Goal: Transaction & Acquisition: Obtain resource

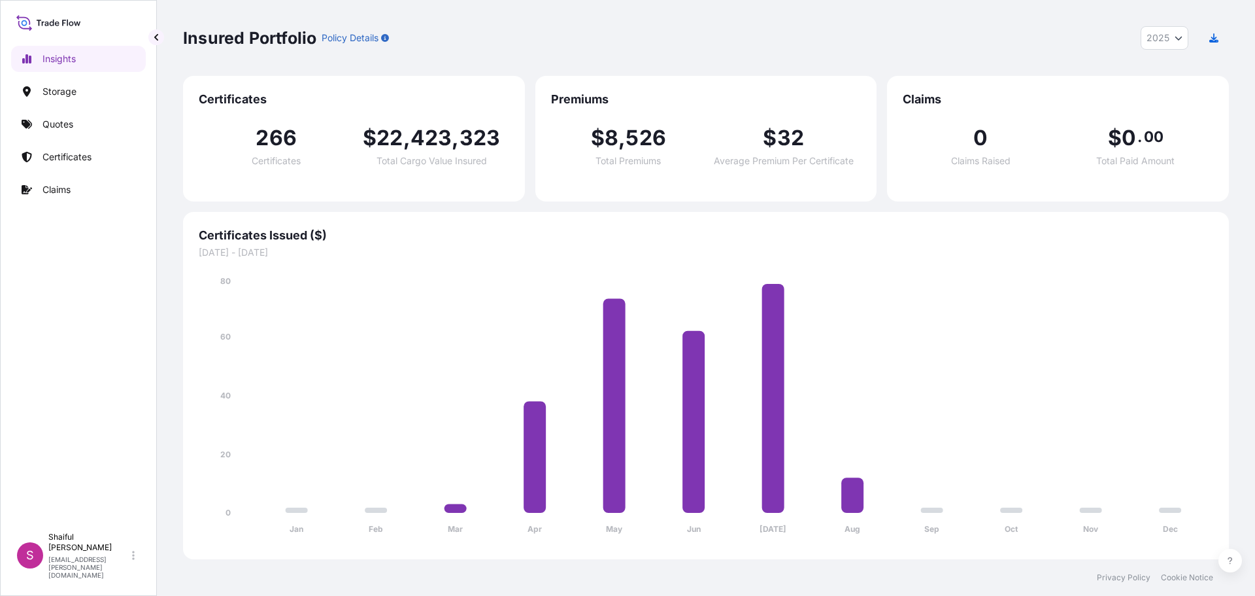
select select "2025"
click at [63, 110] on div "Insights Storage Quotes Certificates Claims" at bounding box center [78, 280] width 135 height 492
click at [63, 117] on link "Quotes" at bounding box center [78, 124] width 135 height 26
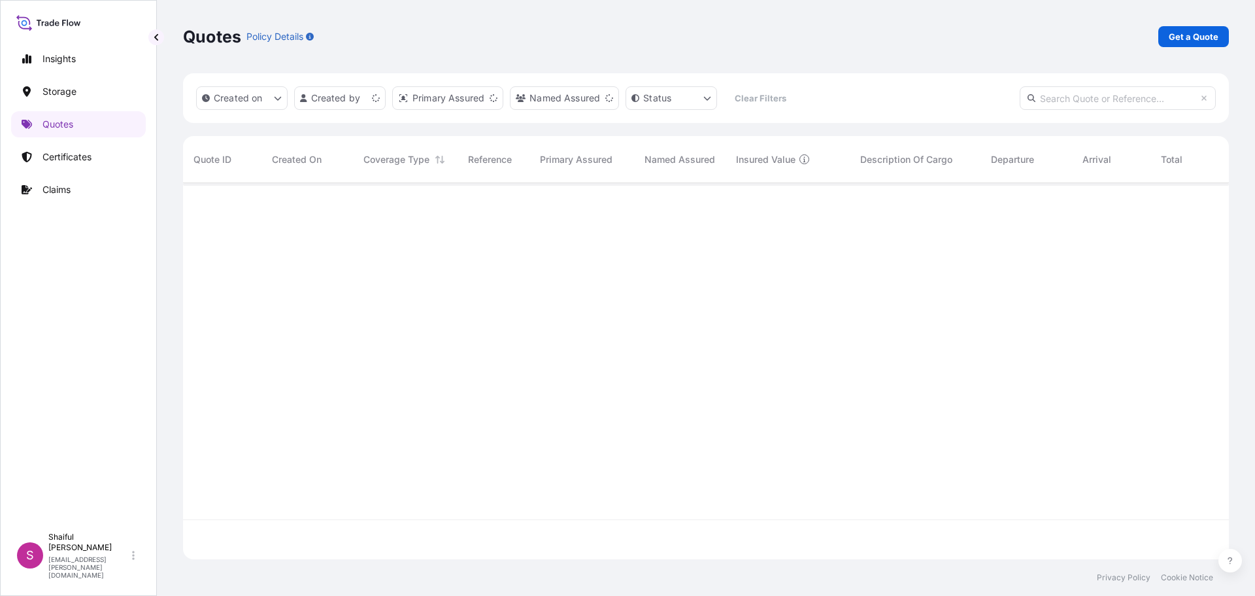
scroll to position [373, 1036]
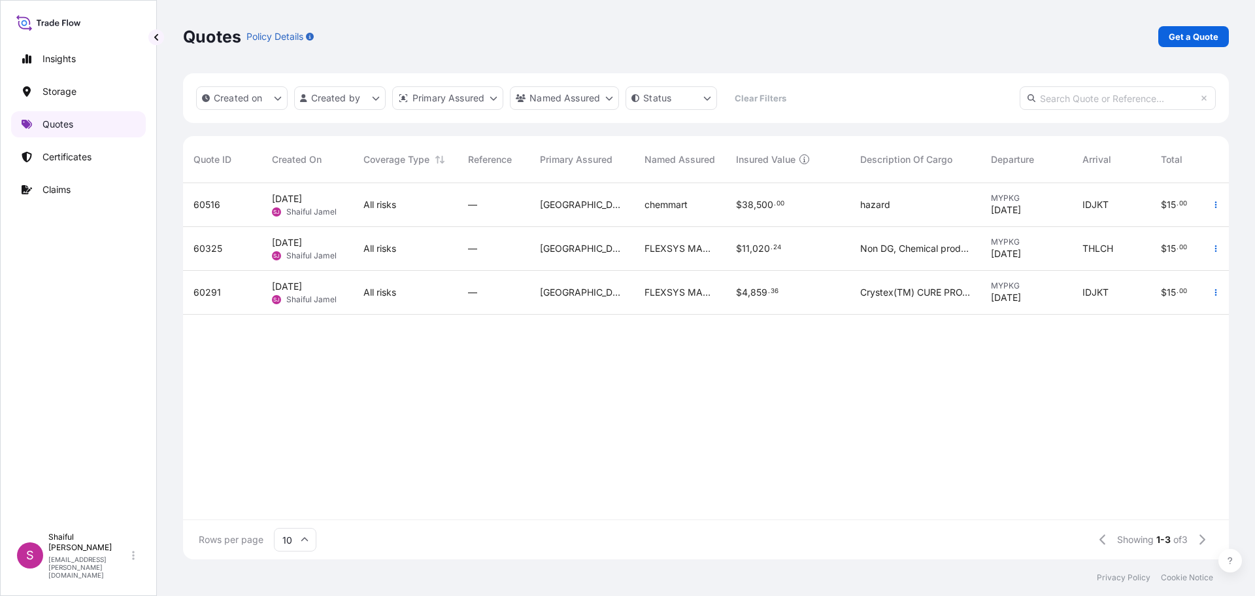
click at [82, 123] on link "Quotes" at bounding box center [78, 124] width 135 height 26
click at [1209, 34] on p "Get a Quote" at bounding box center [1194, 36] width 50 height 13
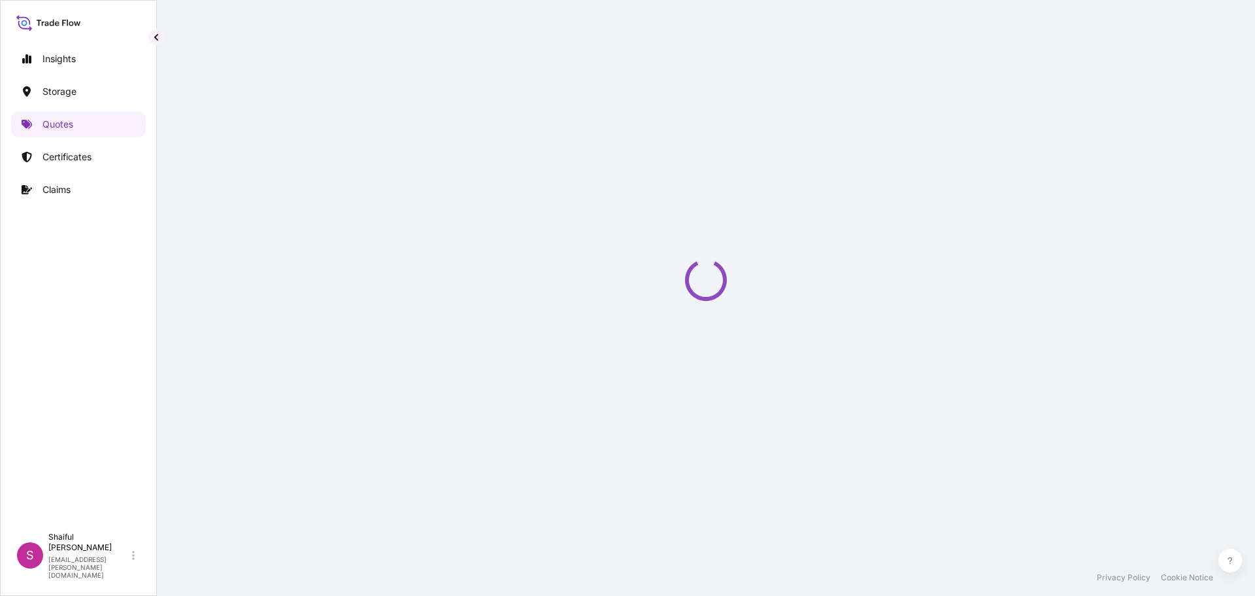
select select "Water"
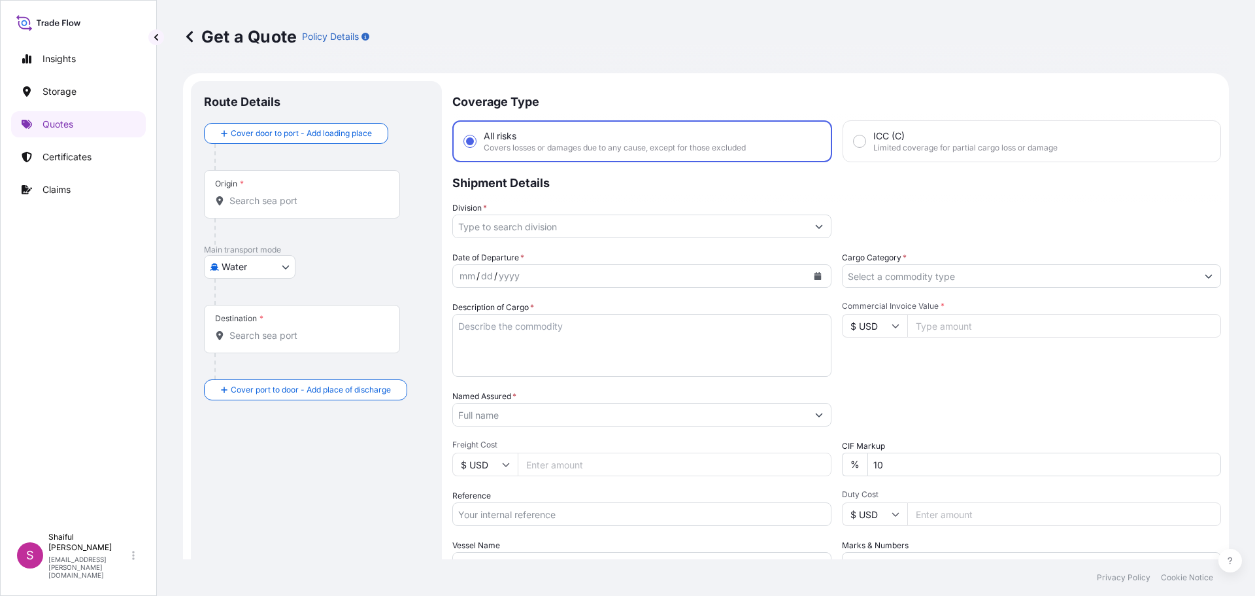
scroll to position [21, 0]
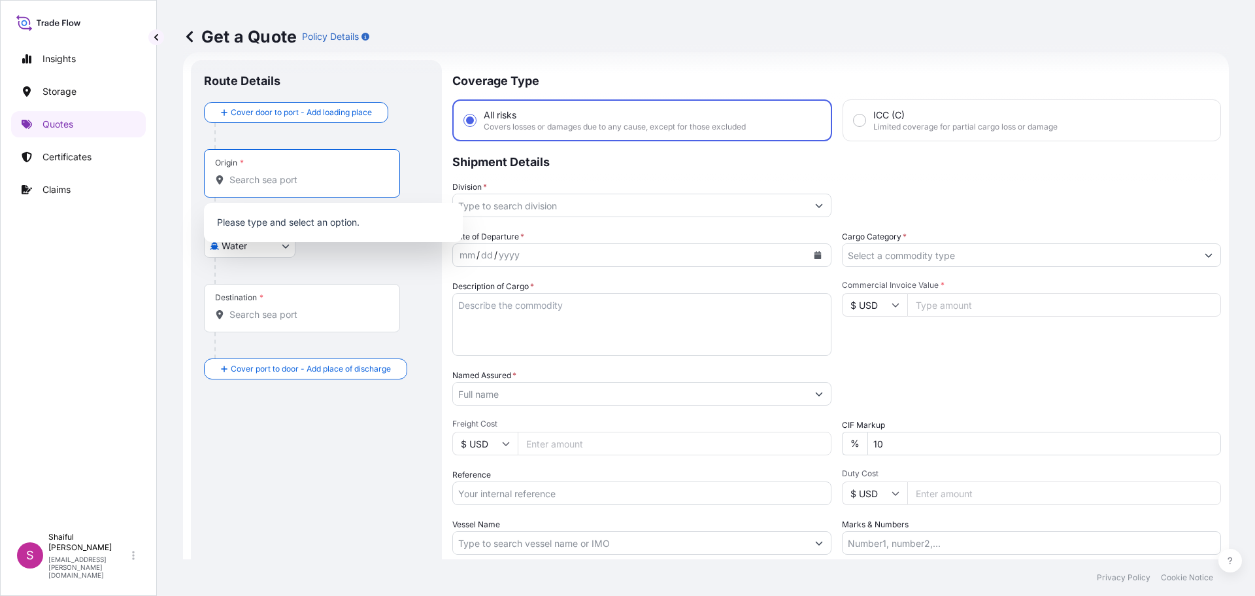
click at [266, 174] on input "Origin *" at bounding box center [306, 179] width 154 height 13
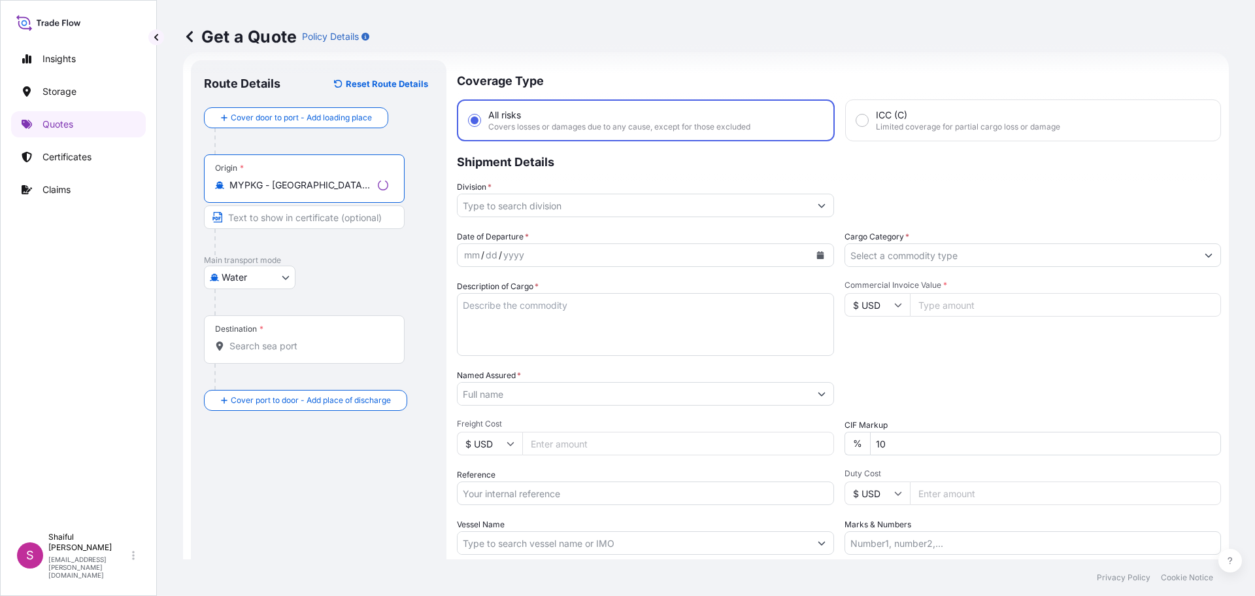
type input "MYPKG - [GEOGRAPHIC_DATA] ([GEOGRAPHIC_DATA]), [GEOGRAPHIC_DATA]"
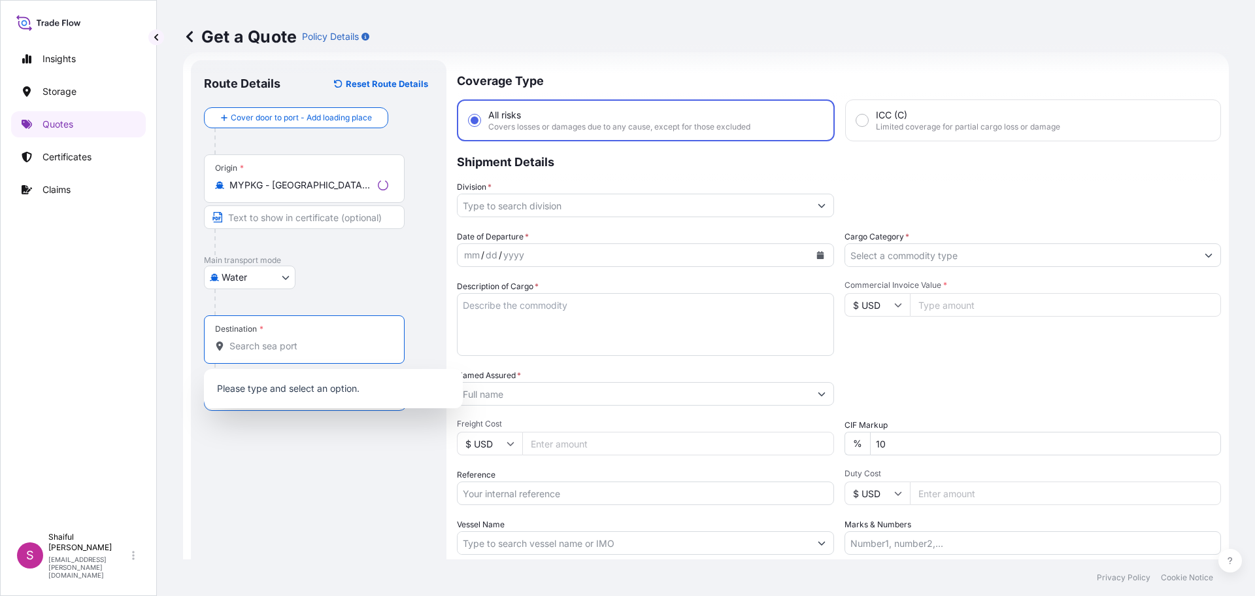
click at [269, 350] on input "Destination *" at bounding box center [308, 345] width 159 height 13
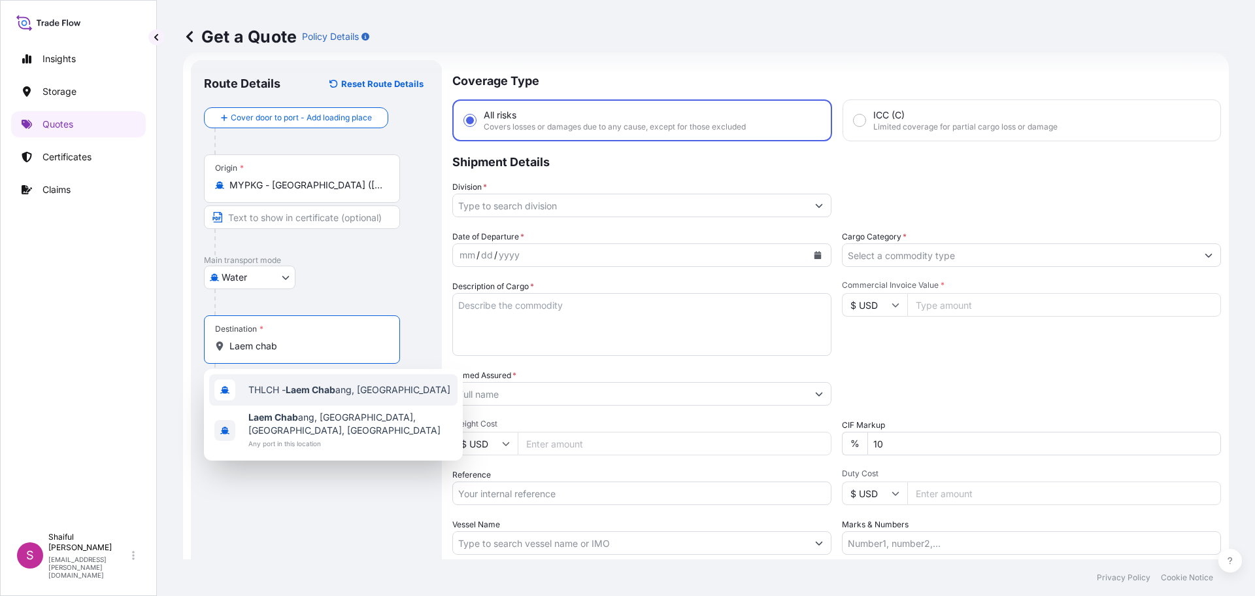
click at [285, 396] on div "THLCH - Laem Chab ang, [GEOGRAPHIC_DATA]" at bounding box center [333, 389] width 248 height 31
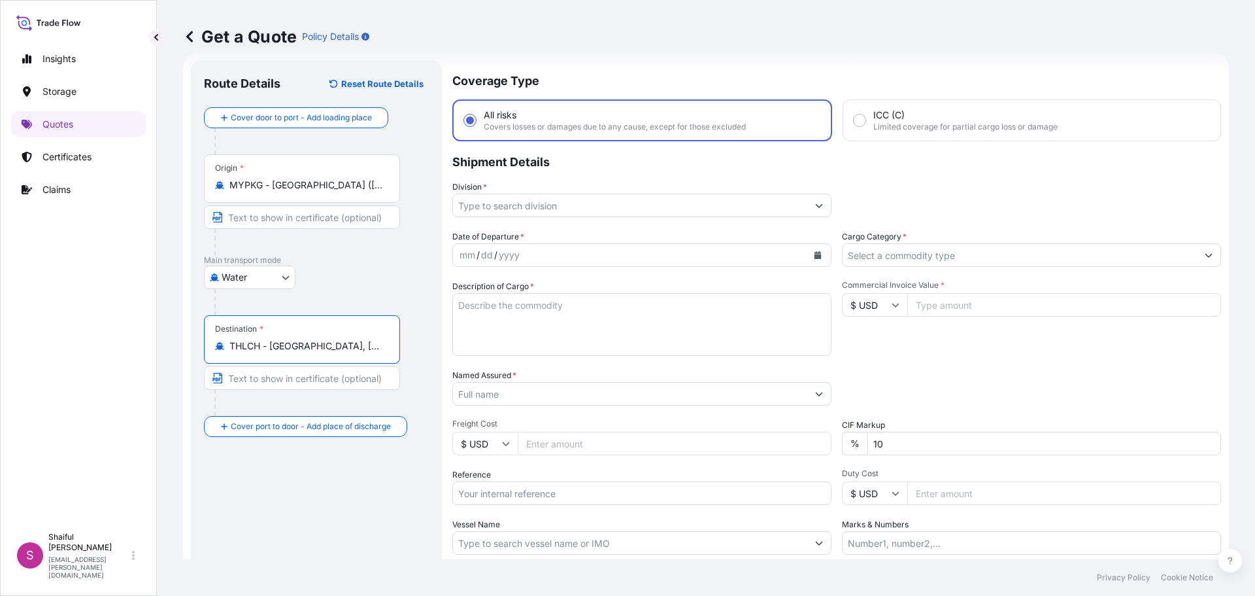
type input "THLCH - [GEOGRAPHIC_DATA], [GEOGRAPHIC_DATA]"
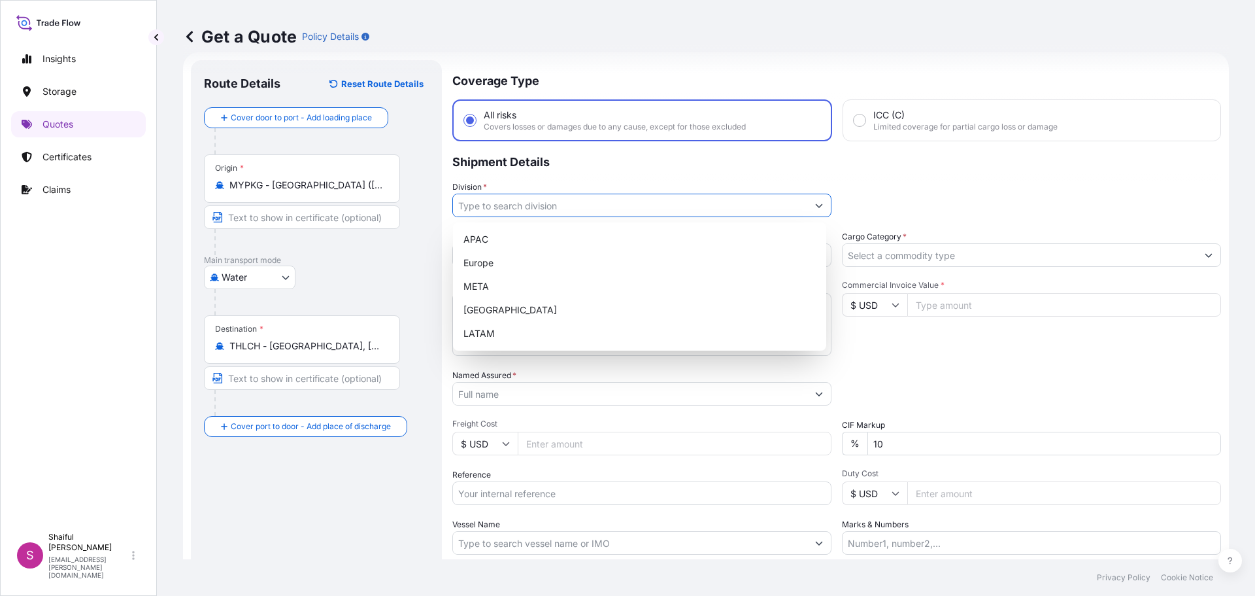
click at [593, 208] on input "Division *" at bounding box center [630, 206] width 354 height 24
click at [591, 229] on div "APAC" at bounding box center [639, 240] width 363 height 24
type input "APAC"
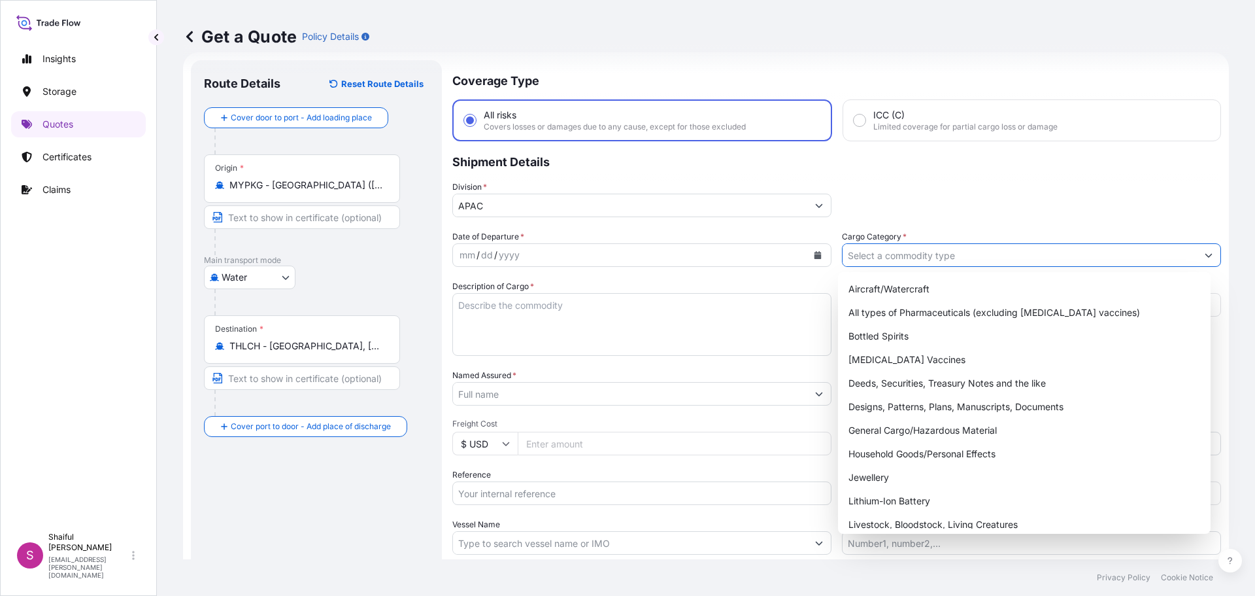
click at [863, 256] on input "Cargo Category *" at bounding box center [1020, 255] width 354 height 24
click at [915, 427] on div "General Cargo/Hazardous Material" at bounding box center [1024, 430] width 363 height 24
type input "General Cargo/Hazardous Material"
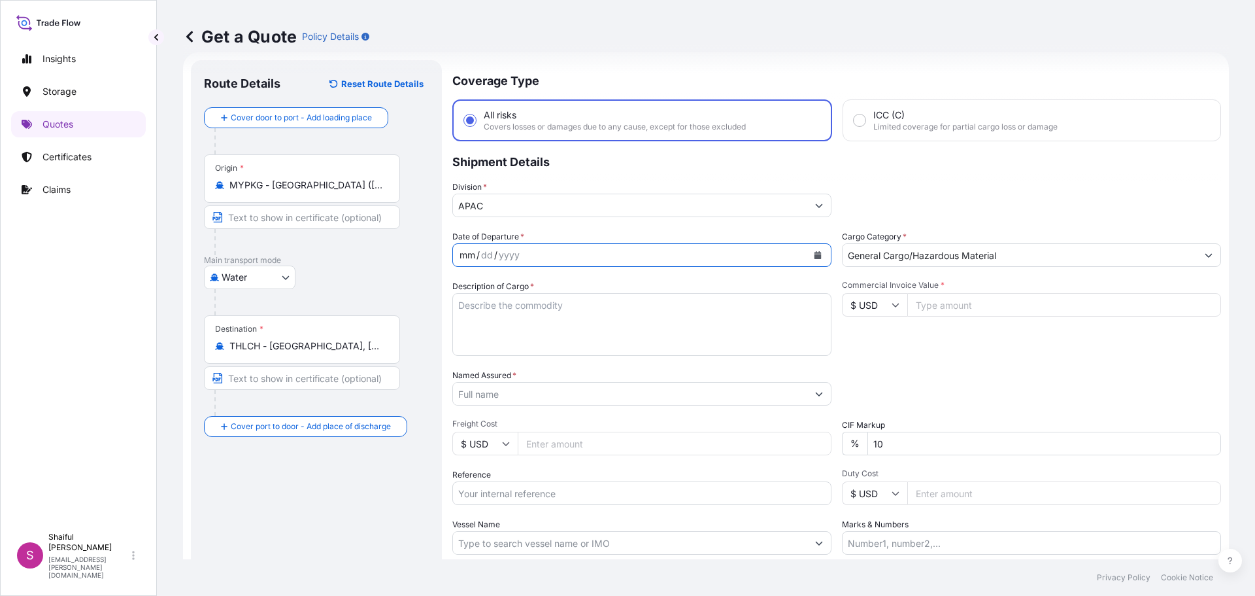
click at [578, 252] on div "mm / dd / yyyy" at bounding box center [630, 255] width 354 height 24
click at [815, 254] on icon "Calendar" at bounding box center [818, 255] width 7 height 8
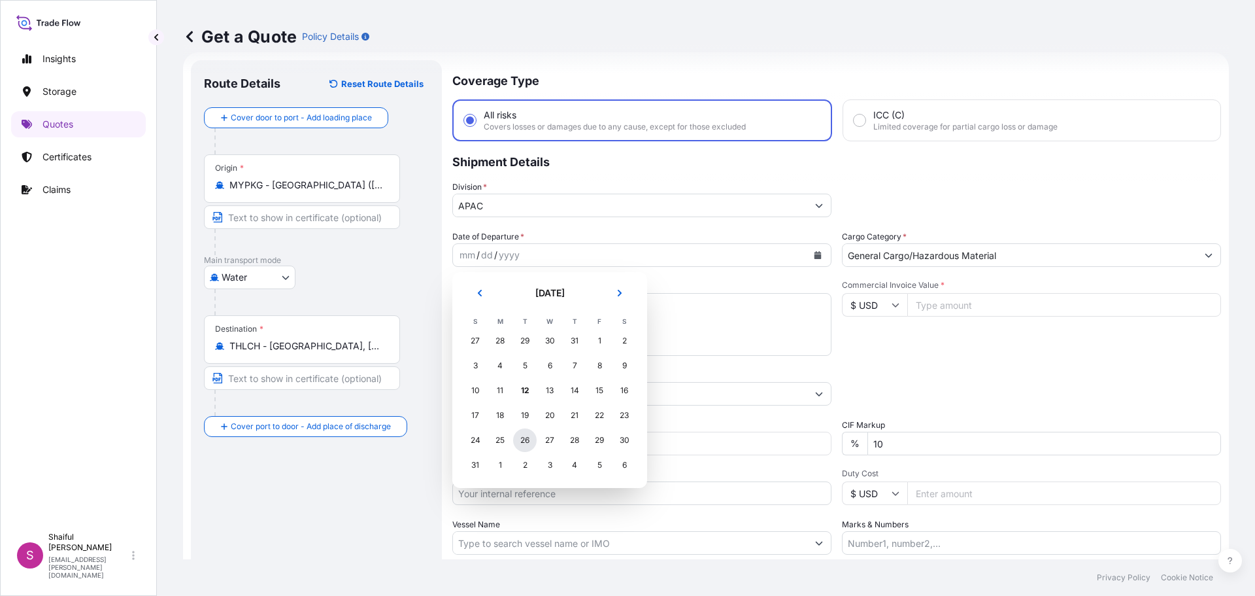
click at [526, 437] on div "26" at bounding box center [525, 440] width 24 height 24
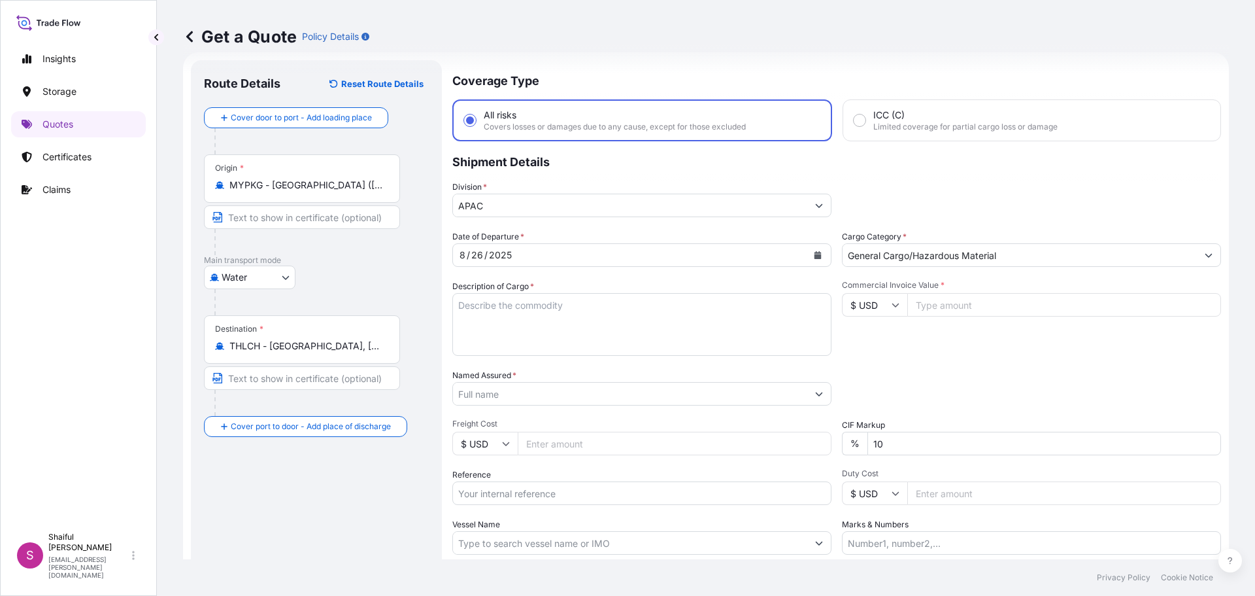
click at [513, 399] on input "Named Assured *" at bounding box center [630, 394] width 354 height 24
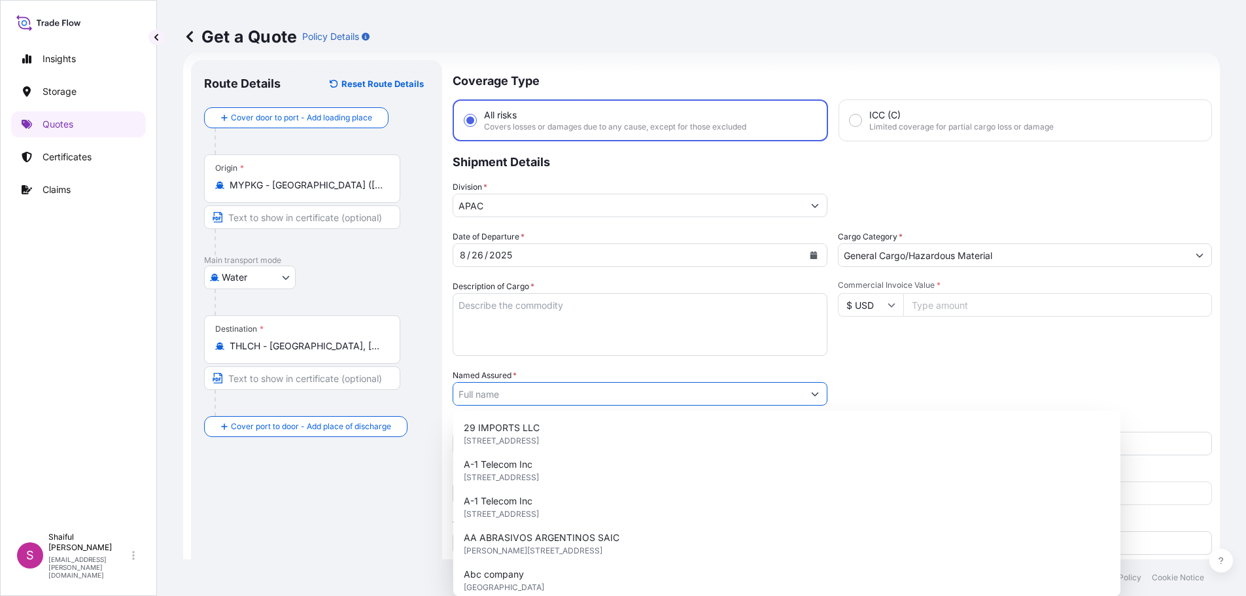
paste input "FLEXSYS MALAYSIA SDN. BHD"
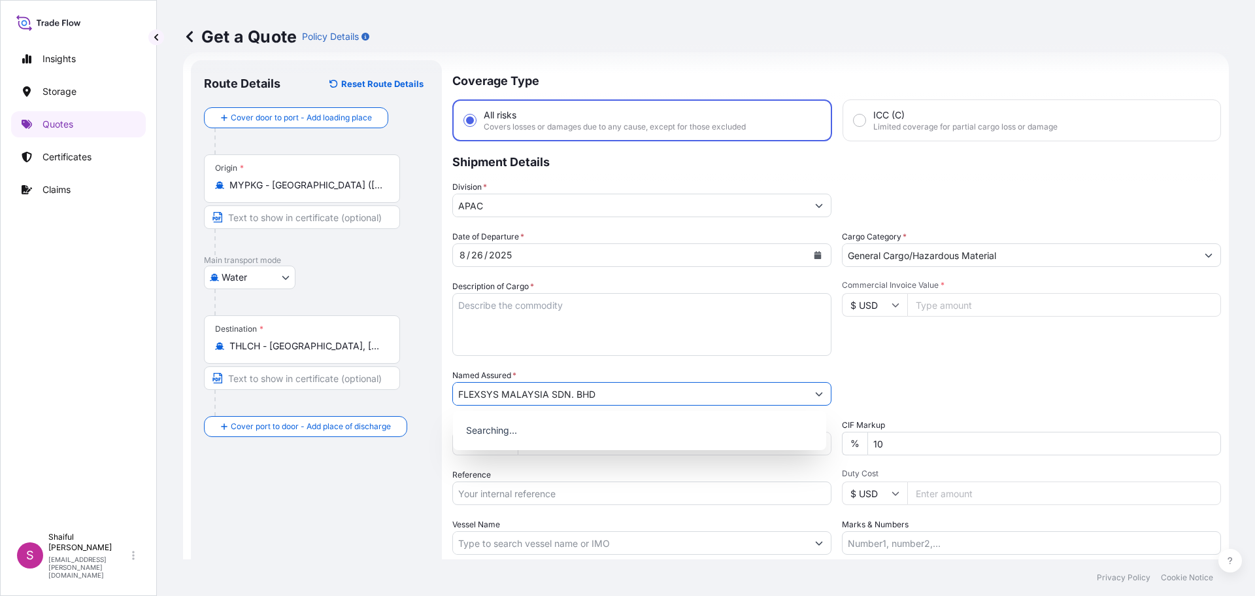
type input "FLEXSYS MALAYSIA SDN. BHD"
click at [486, 332] on textarea "Description of Cargo *" at bounding box center [641, 324] width 379 height 63
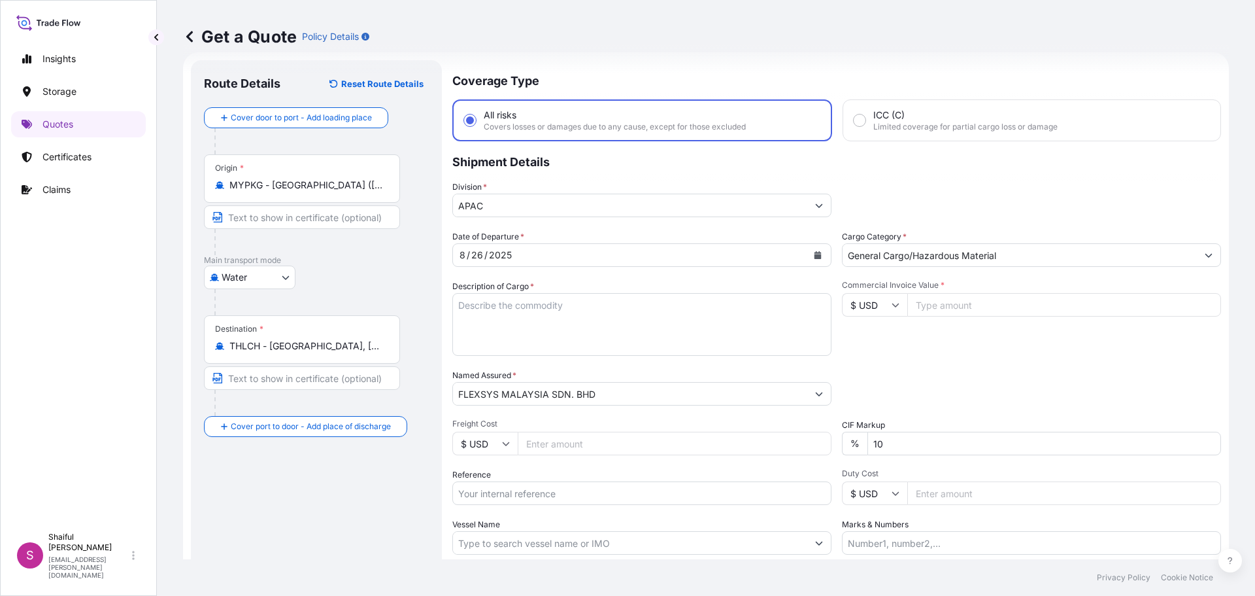
click at [504, 339] on textarea "Description of Cargo *" at bounding box center [641, 324] width 379 height 63
paste textarea "Crystex HD OT 20"
type textarea "Crystex HD OT 20"
click at [944, 307] on input "Commercial Invoice Value *" at bounding box center [1065, 305] width 314 height 24
paste input "14312"
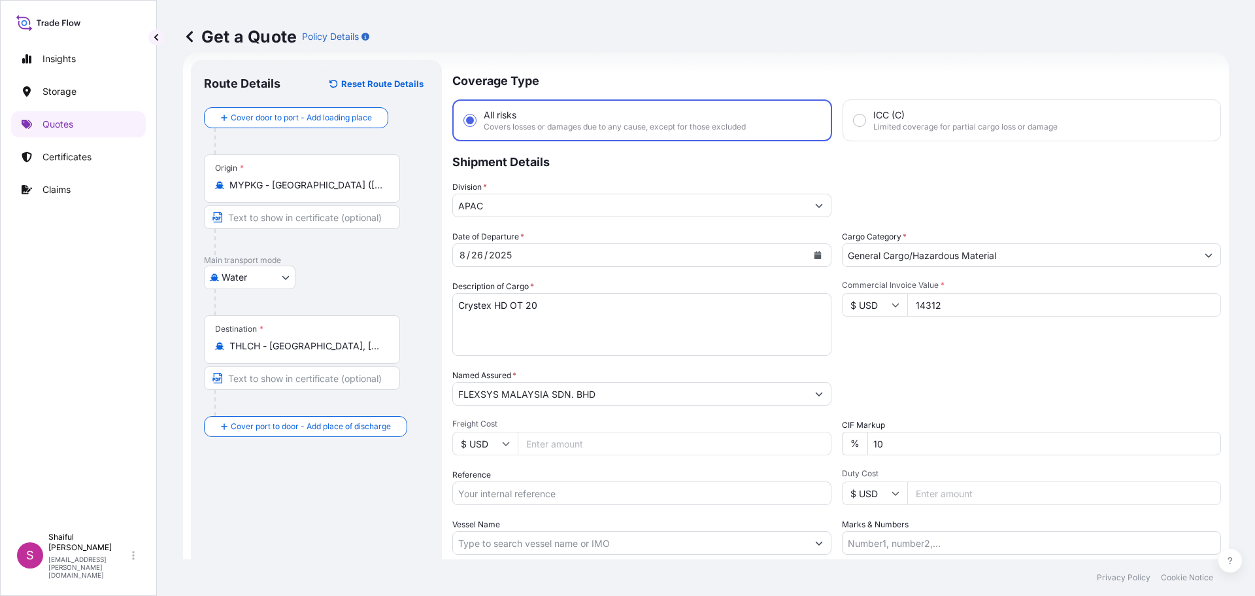
click at [923, 367] on div "Date of Departure * [DATE] Cargo Category * General Cargo/Hazardous Material De…" at bounding box center [836, 392] width 769 height 324
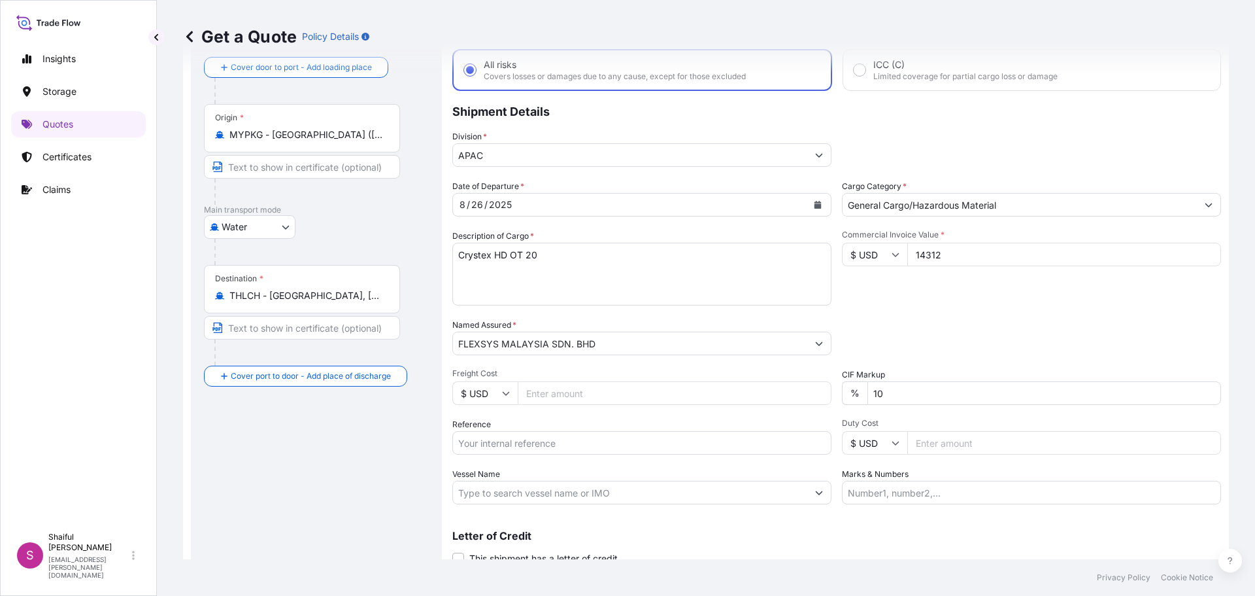
scroll to position [0, 0]
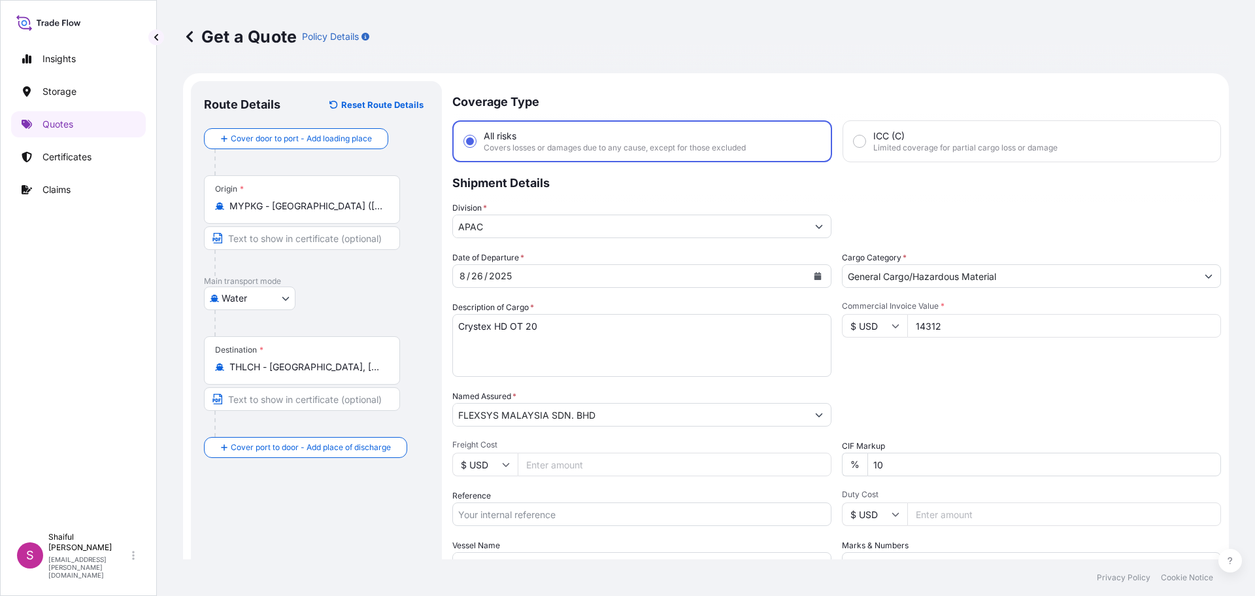
click at [941, 324] on input "14312" at bounding box center [1065, 326] width 314 height 24
type input "14312.00"
click at [940, 371] on div "Commercial Invoice Value * $ USD 14312.00" at bounding box center [1031, 339] width 379 height 76
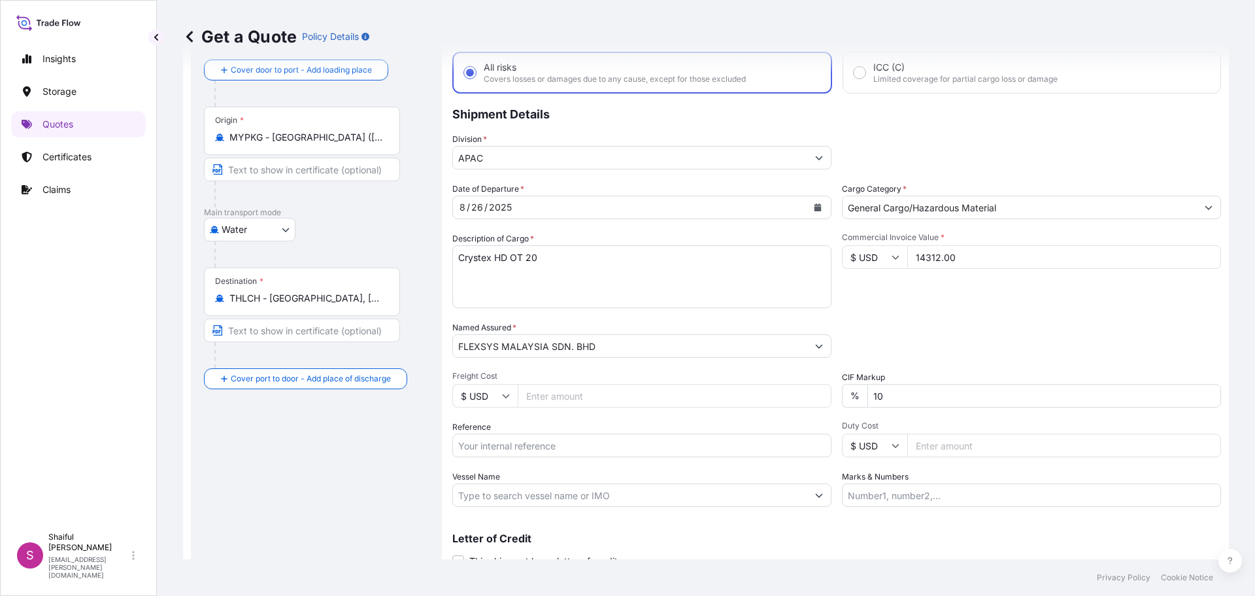
scroll to position [122, 0]
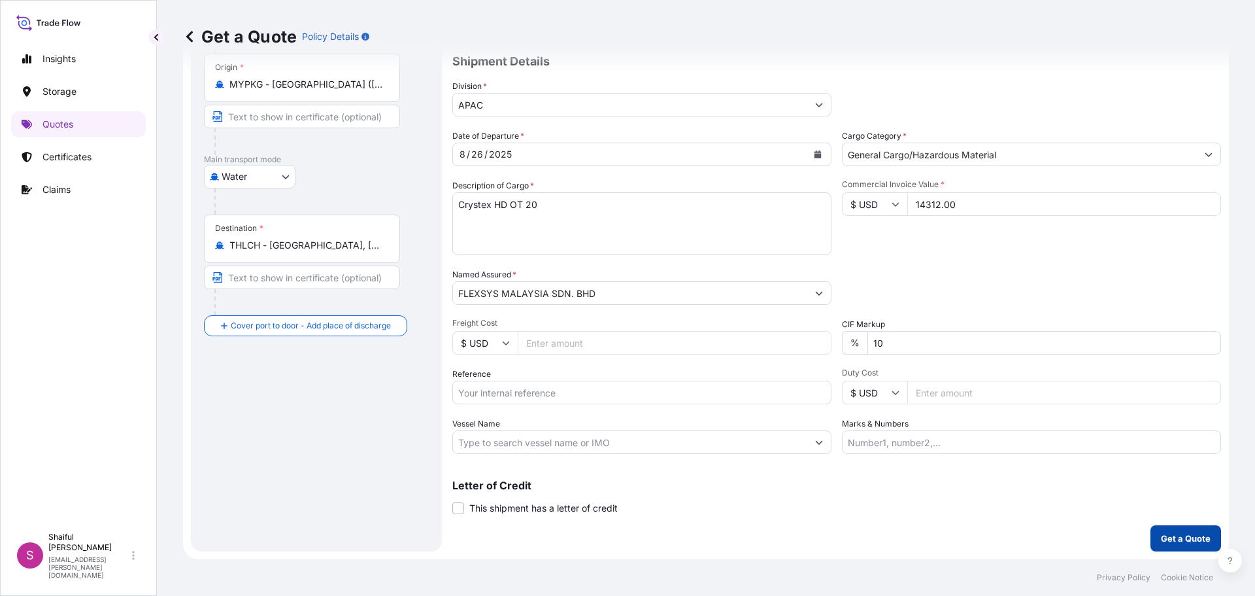
click at [1161, 539] on p "Get a Quote" at bounding box center [1186, 538] width 50 height 13
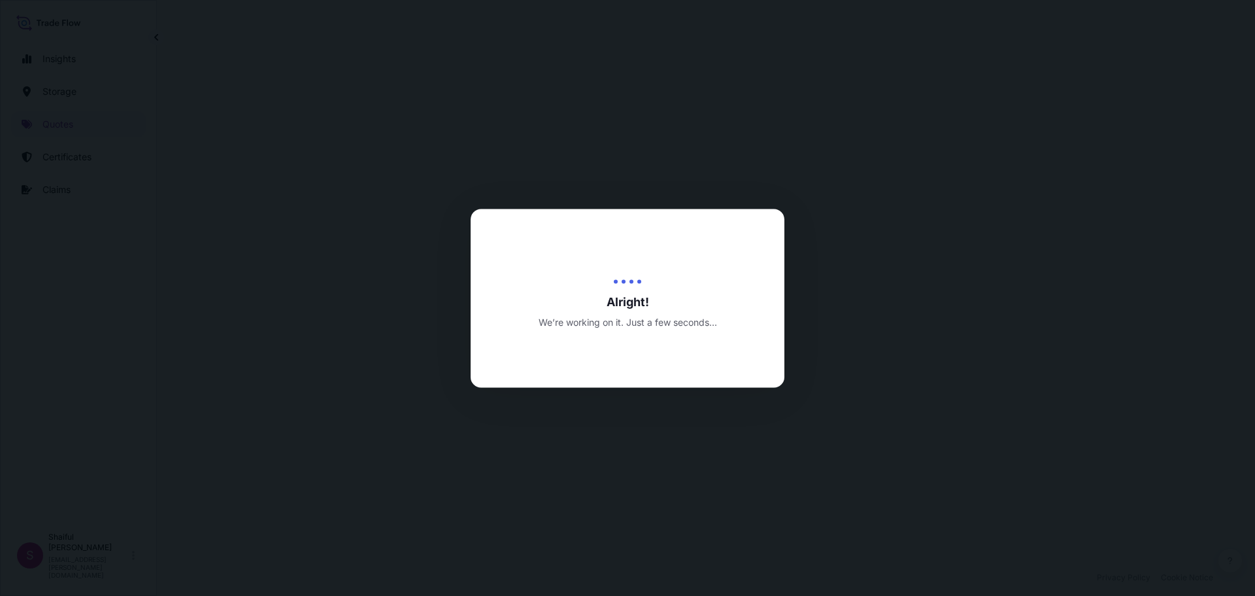
select select "Water"
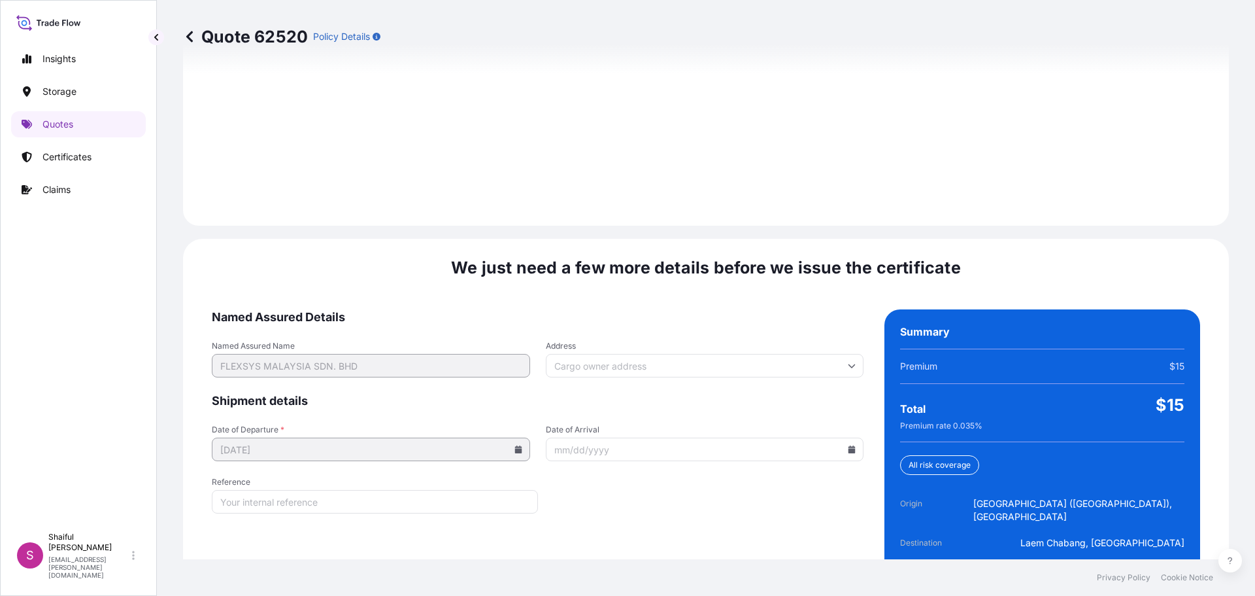
scroll to position [1869, 0]
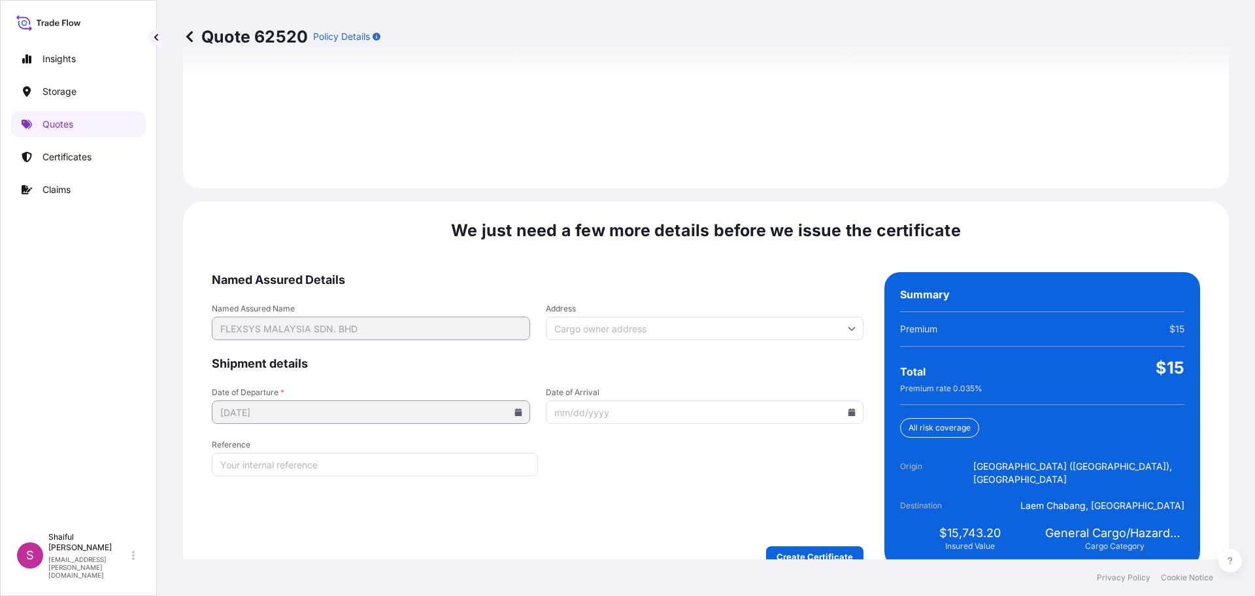
click at [838, 316] on input "Address" at bounding box center [705, 328] width 318 height 24
click at [653, 272] on span "Named Assured Details" at bounding box center [538, 280] width 652 height 16
click at [849, 408] on icon at bounding box center [852, 412] width 7 height 8
click at [792, 335] on button "31" at bounding box center [791, 332] width 21 height 21
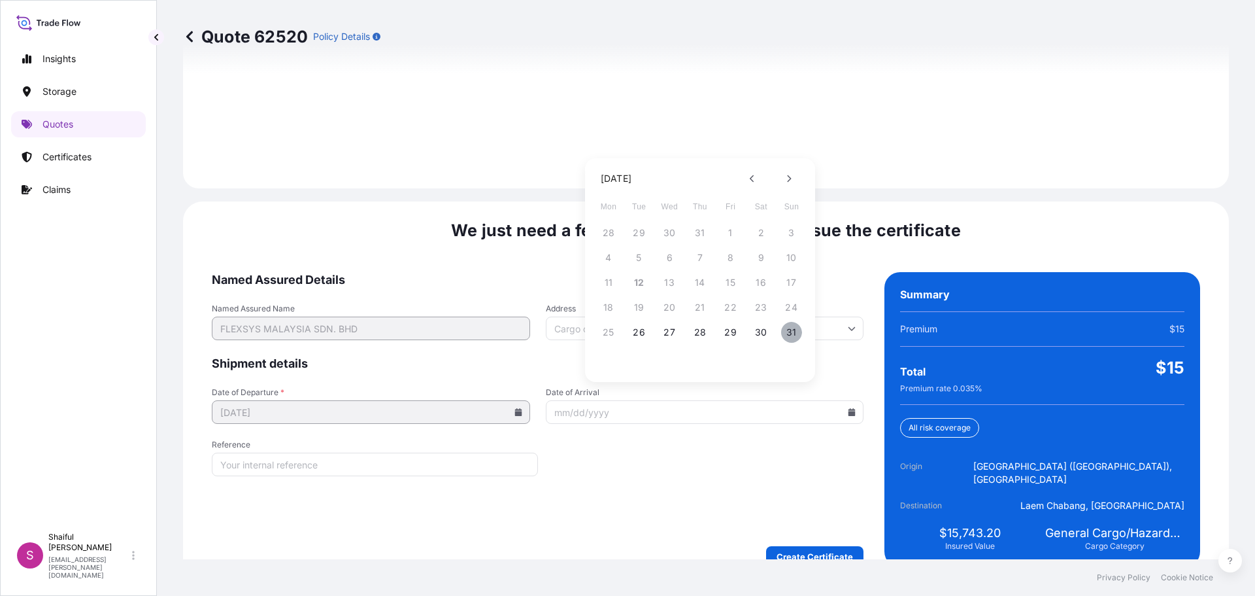
type input "[DATE]"
click at [711, 483] on form "Named Assured Details Named Assured Name FLEXSYS MALAYSIA SDN. BHD Address Ship…" at bounding box center [538, 419] width 652 height 295
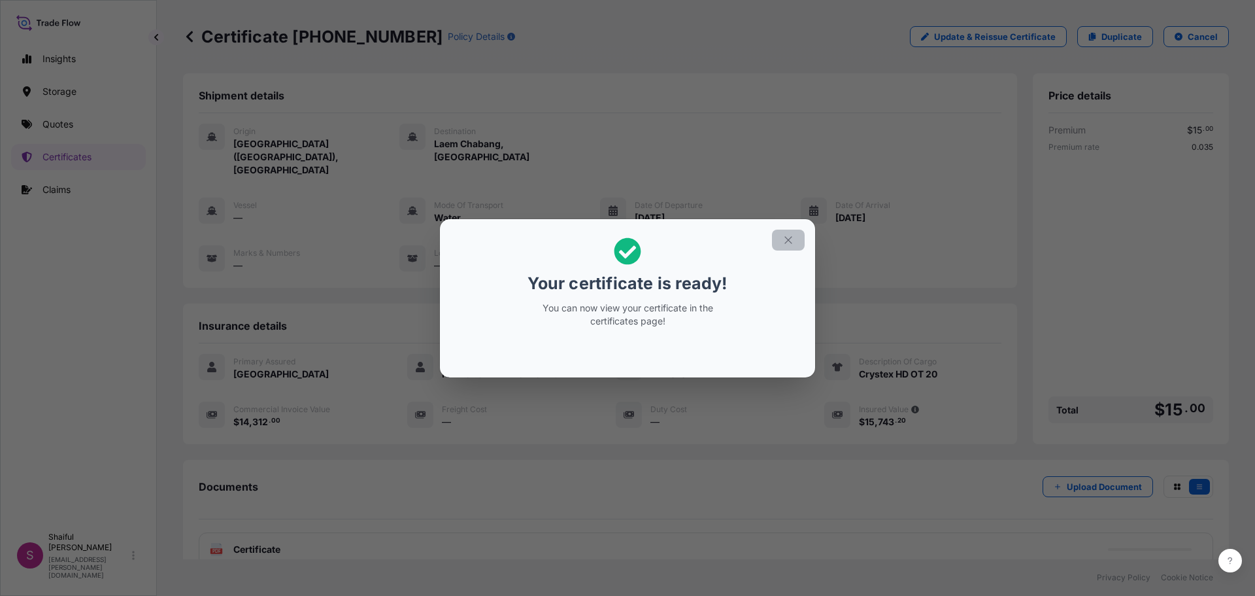
click at [794, 239] on icon "button" at bounding box center [789, 240] width 12 height 12
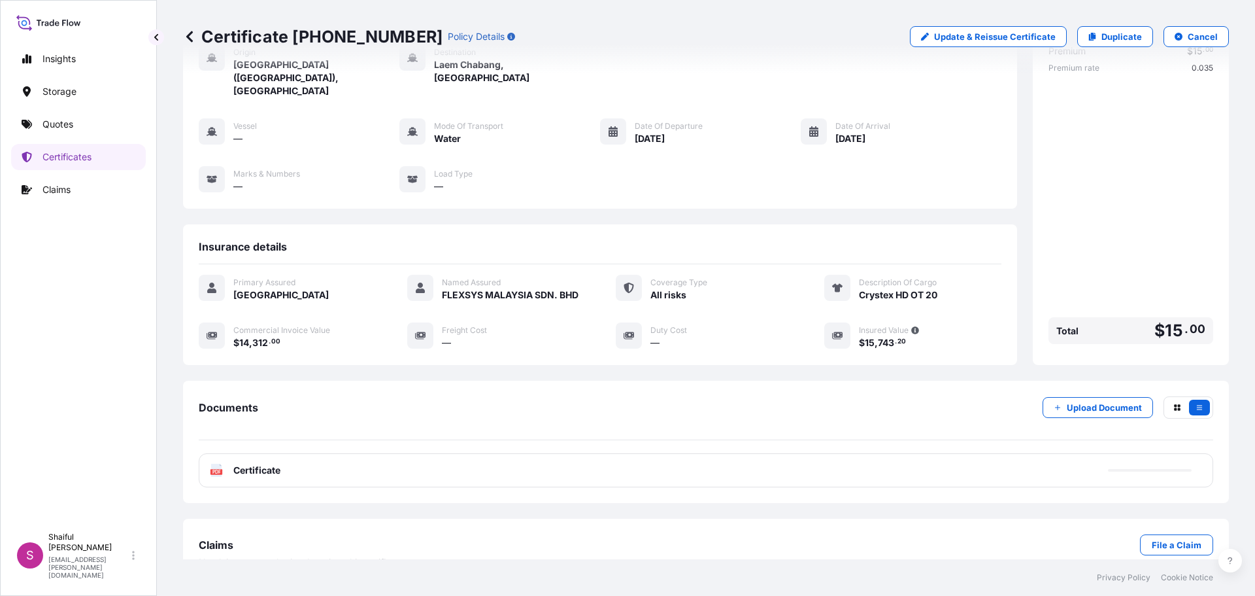
scroll to position [92, 0]
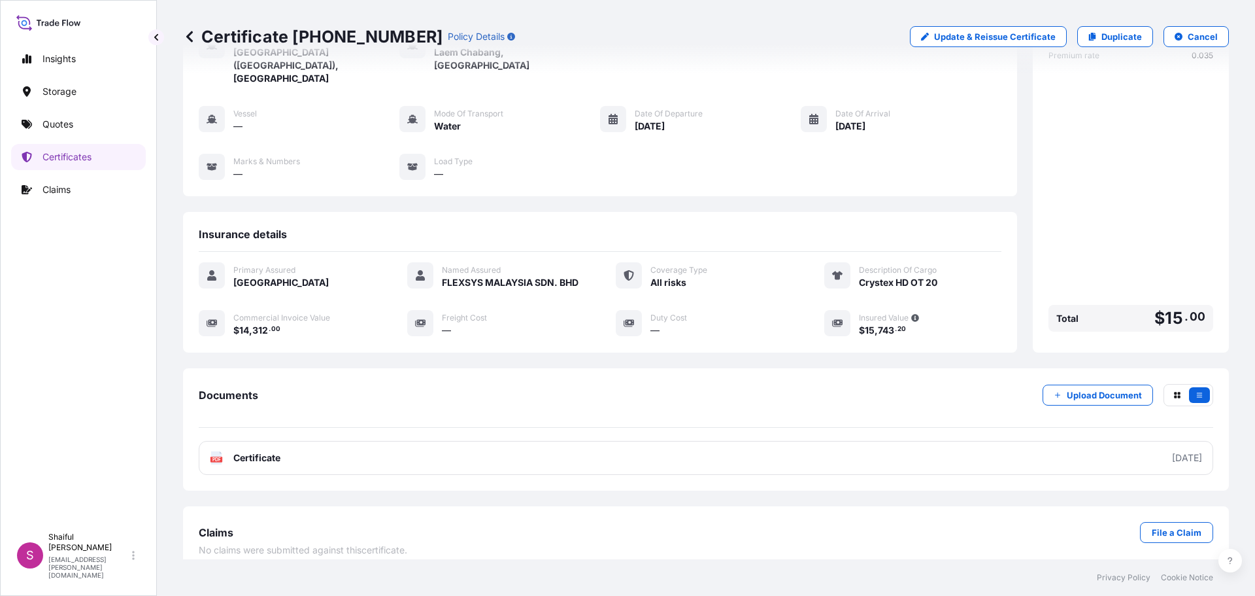
click at [1067, 441] on link "PDF Certificate [DATE]" at bounding box center [706, 458] width 1015 height 34
click at [84, 130] on link "Quotes" at bounding box center [78, 124] width 135 height 26
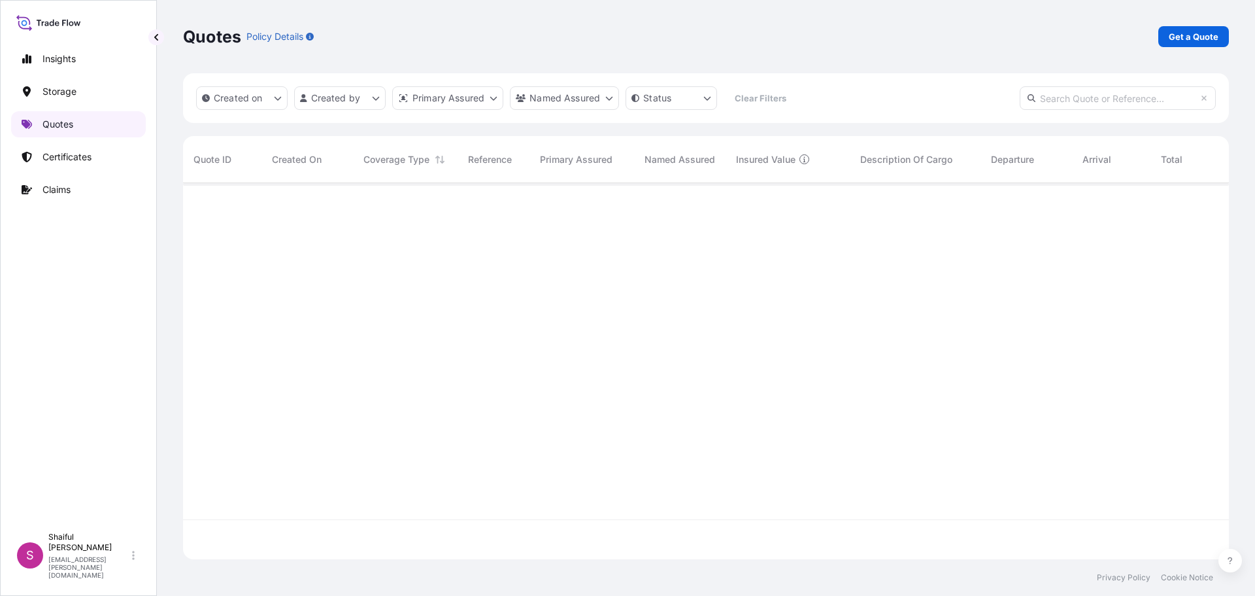
scroll to position [373, 1036]
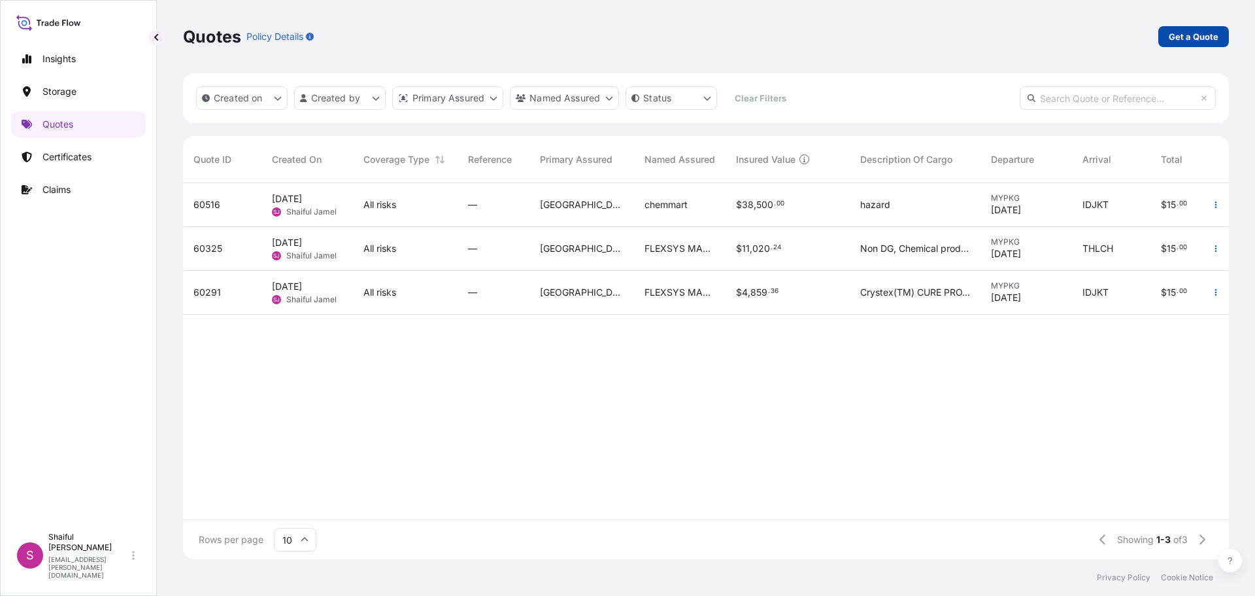
click at [1220, 37] on link "Get a Quote" at bounding box center [1194, 36] width 71 height 21
select select "Water"
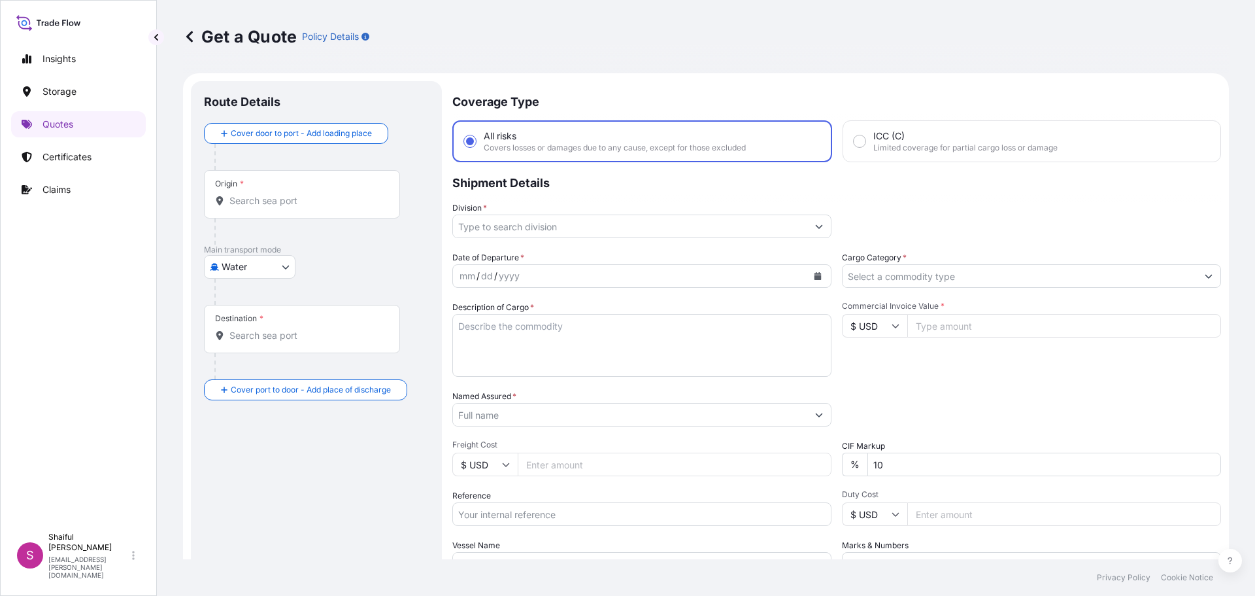
scroll to position [21, 0]
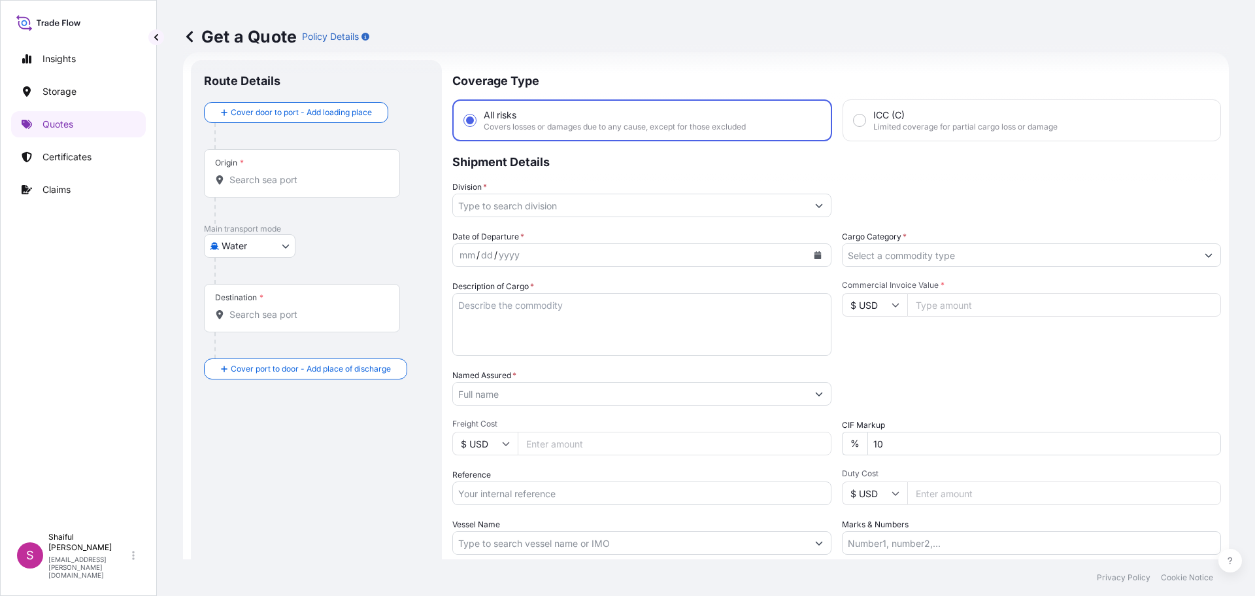
click at [275, 187] on div "Origin *" at bounding box center [302, 173] width 196 height 48
click at [275, 186] on input "Origin *" at bounding box center [306, 179] width 154 height 13
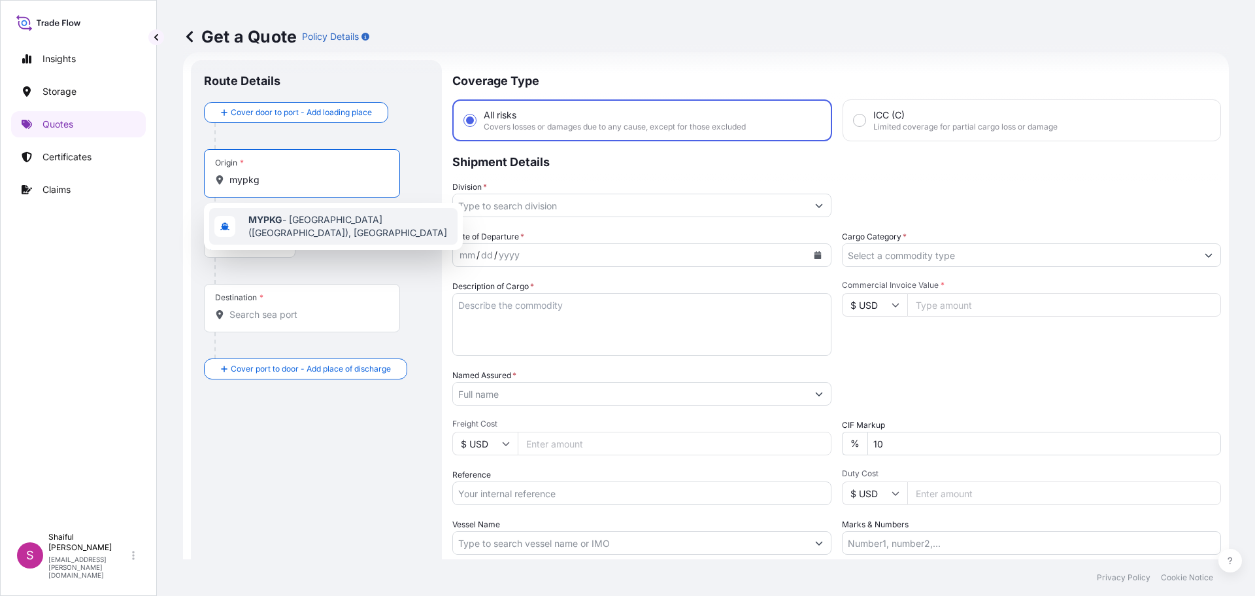
click at [339, 220] on span "MYPKG - [GEOGRAPHIC_DATA] ([GEOGRAPHIC_DATA]), [GEOGRAPHIC_DATA]" at bounding box center [350, 226] width 204 height 26
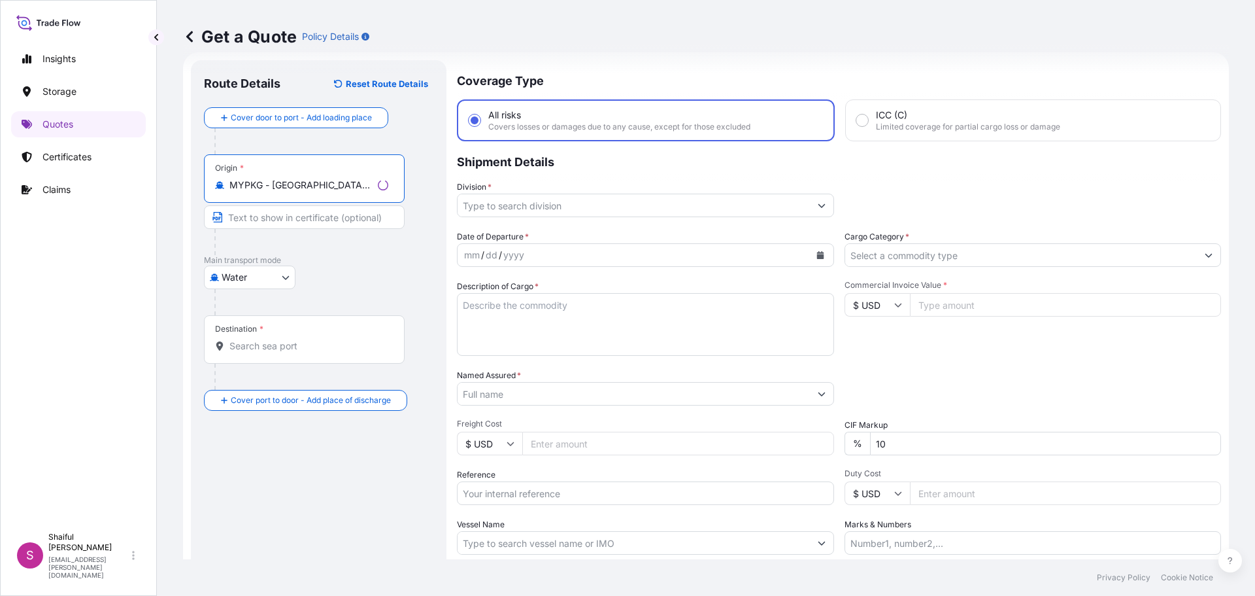
type input "MYPKG - [GEOGRAPHIC_DATA] ([GEOGRAPHIC_DATA]), [GEOGRAPHIC_DATA]"
click at [282, 357] on div "Destination *" at bounding box center [304, 339] width 201 height 48
click at [282, 352] on input "Destination *" at bounding box center [308, 345] width 159 height 13
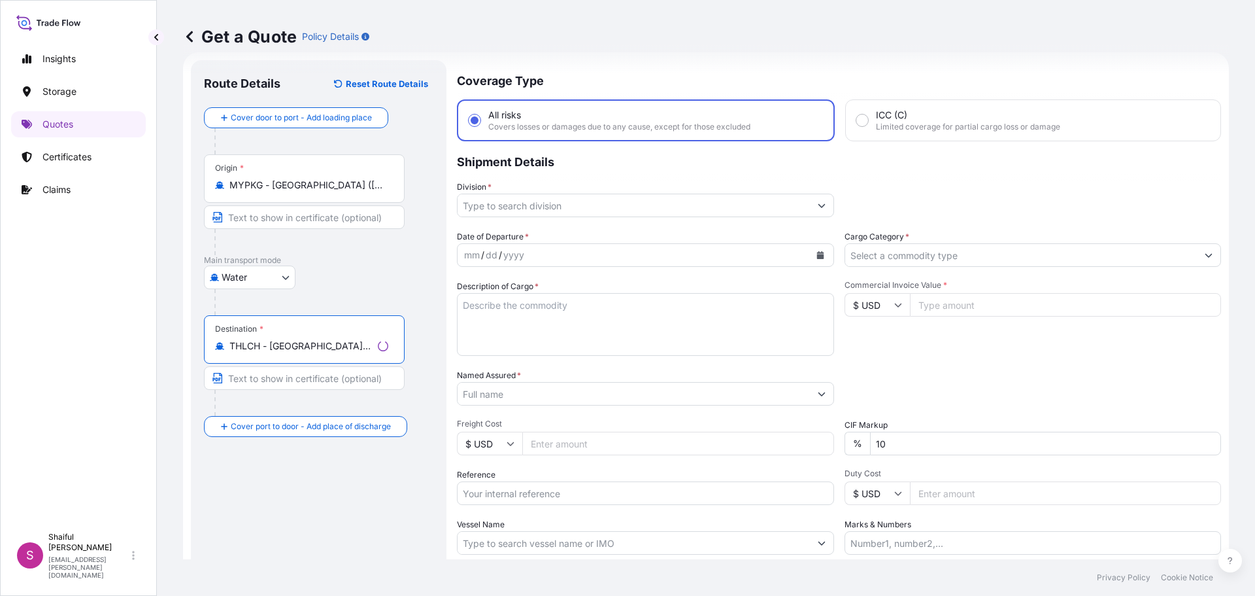
type input "THLCH - [GEOGRAPHIC_DATA], [GEOGRAPHIC_DATA]"
click at [570, 199] on input "Division *" at bounding box center [634, 206] width 352 height 24
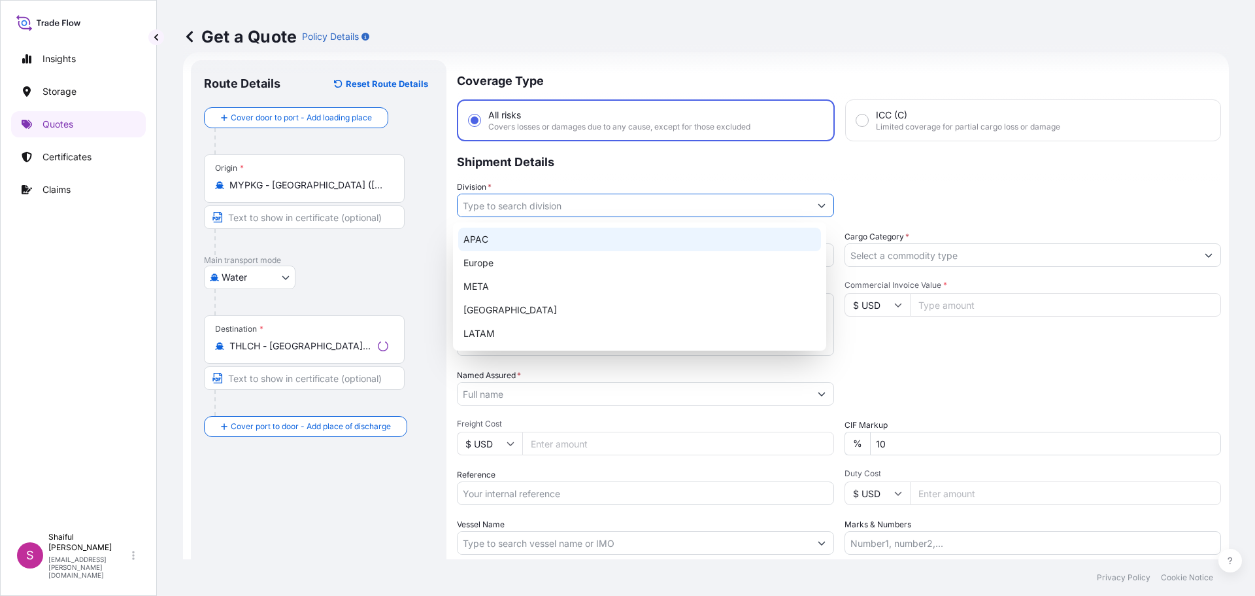
click at [556, 240] on div "APAC" at bounding box center [639, 240] width 363 height 24
type input "APAC"
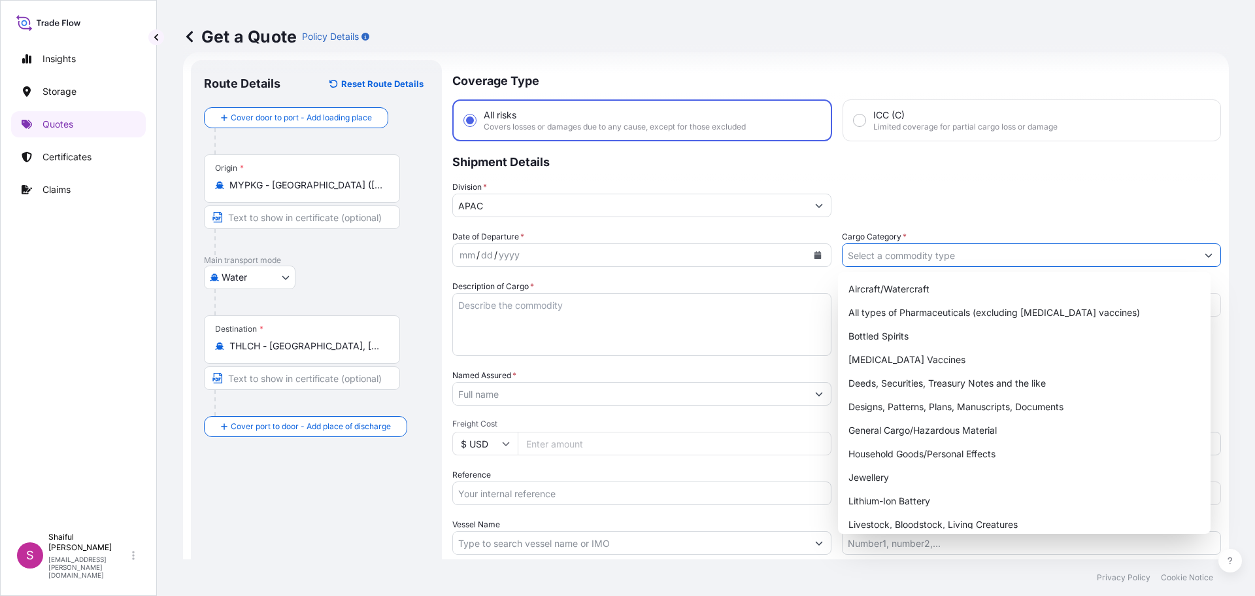
click at [881, 246] on input "Cargo Category *" at bounding box center [1020, 255] width 354 height 24
click at [914, 435] on div "General Cargo/Hazardous Material" at bounding box center [1024, 430] width 363 height 24
type input "General Cargo/Hazardous Material"
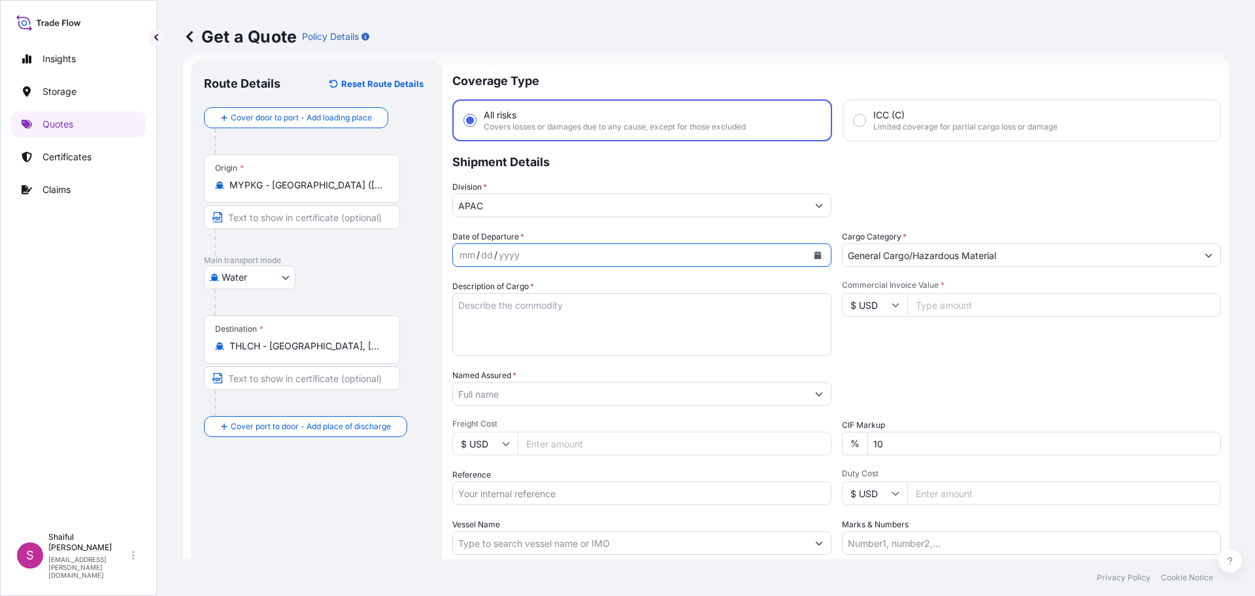
click at [815, 252] on icon "Calendar" at bounding box center [818, 255] width 7 height 8
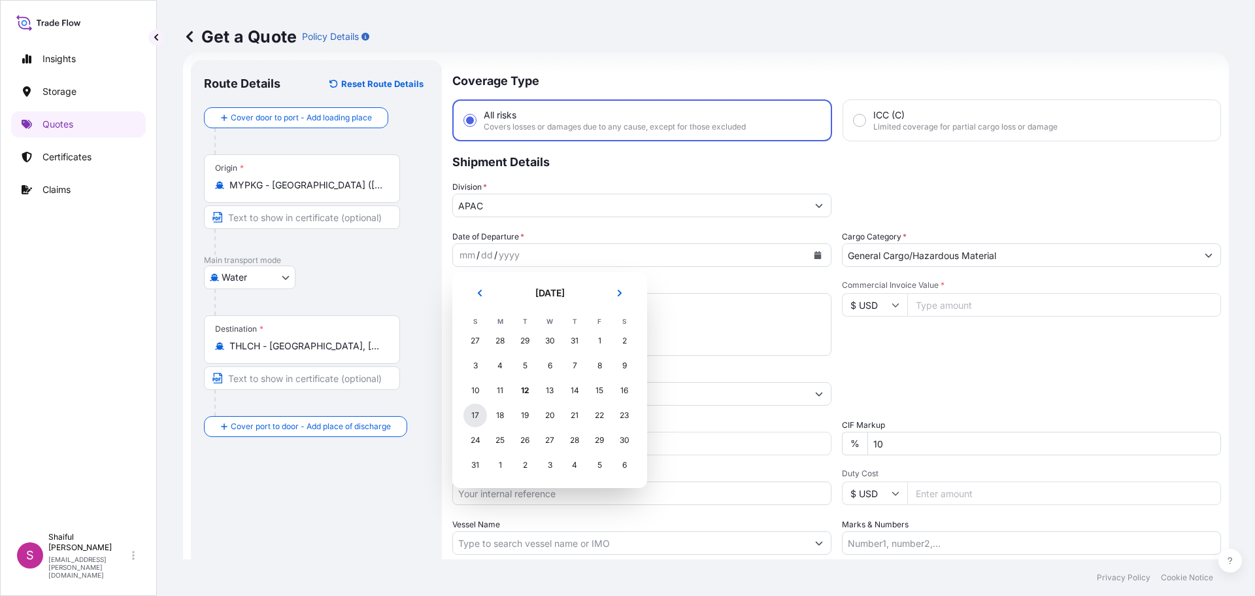
click at [475, 416] on div "17" at bounding box center [476, 415] width 24 height 24
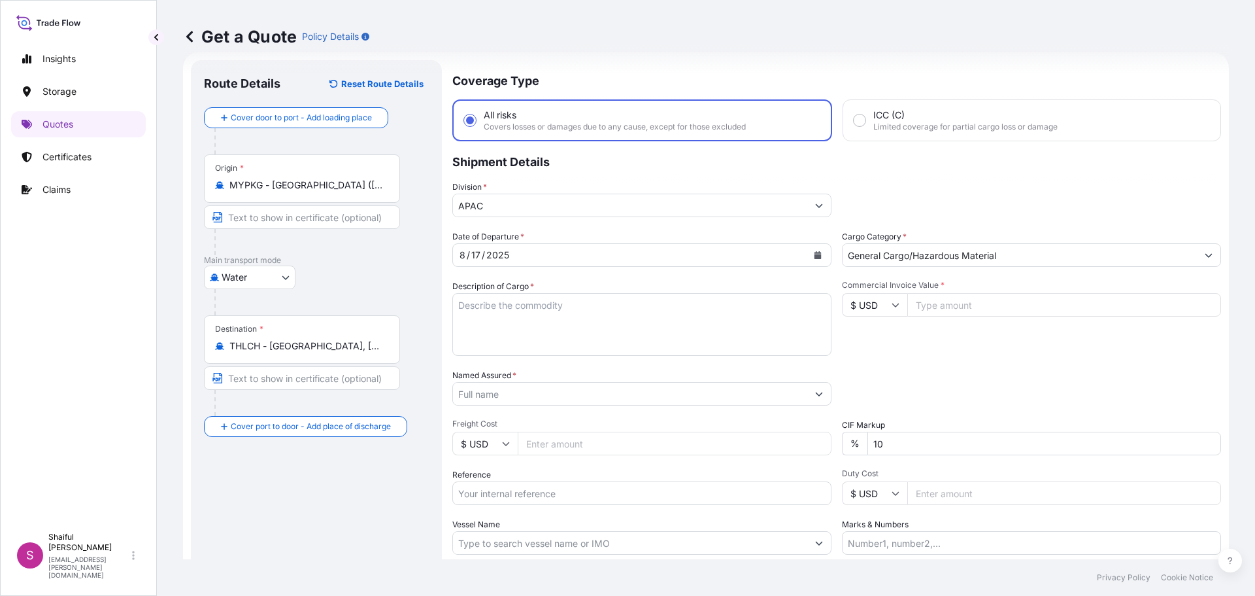
click at [982, 303] on input "Commercial Invoice Value *" at bounding box center [1065, 305] width 314 height 24
paste input "10018.4"
type input "10018.4"
click at [953, 366] on div "Date of Departure * [DATE] Cargo Category * General Cargo/Hazardous Material De…" at bounding box center [836, 392] width 769 height 324
click at [520, 328] on textarea "Description of Cargo *" at bounding box center [641, 324] width 379 height 63
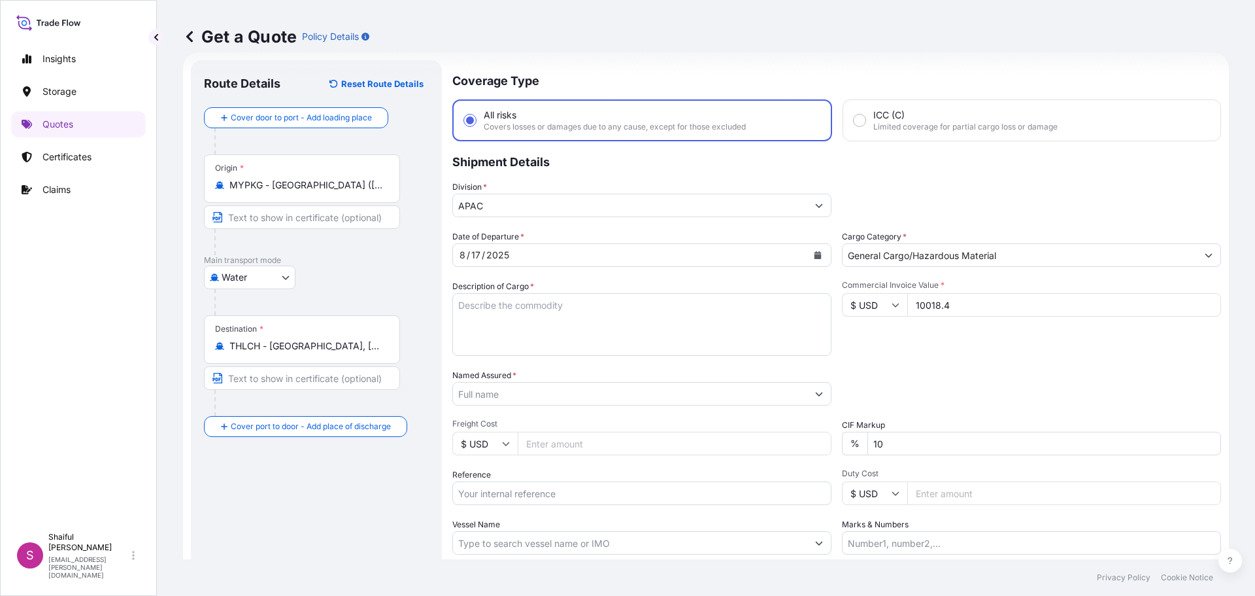
paste textarea "Crystex HD OT 20"
type textarea "Crystex HD OT 20"
click at [507, 396] on input "Named Assured *" at bounding box center [630, 394] width 354 height 24
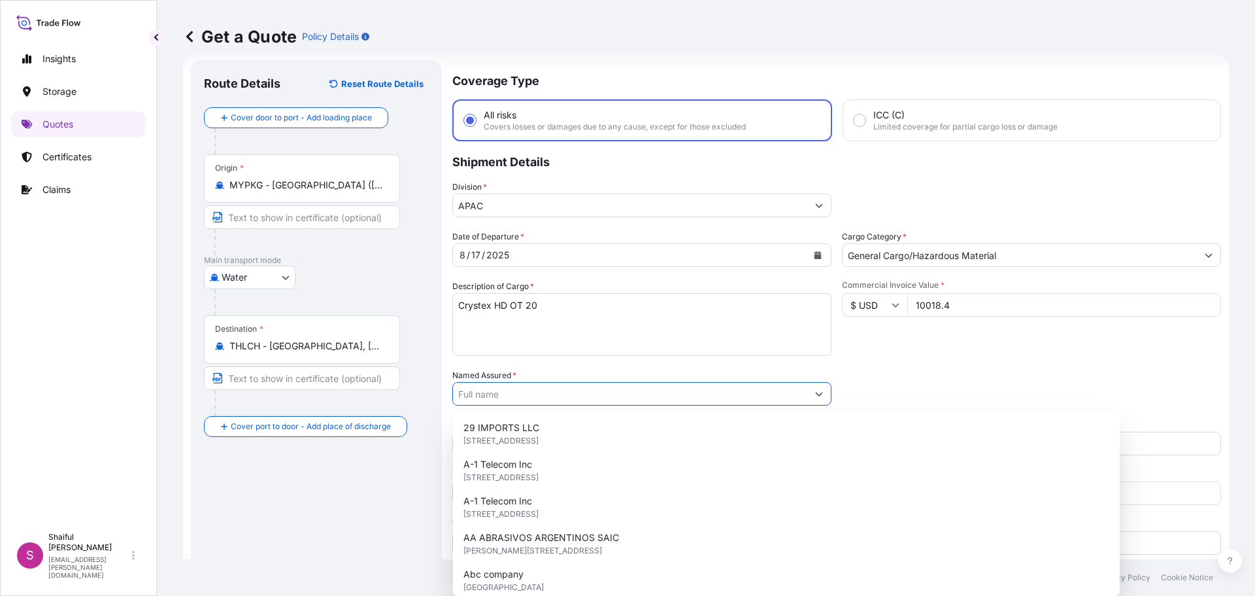
paste input "FLEXSYS MALAYSIA SDN. BHD"
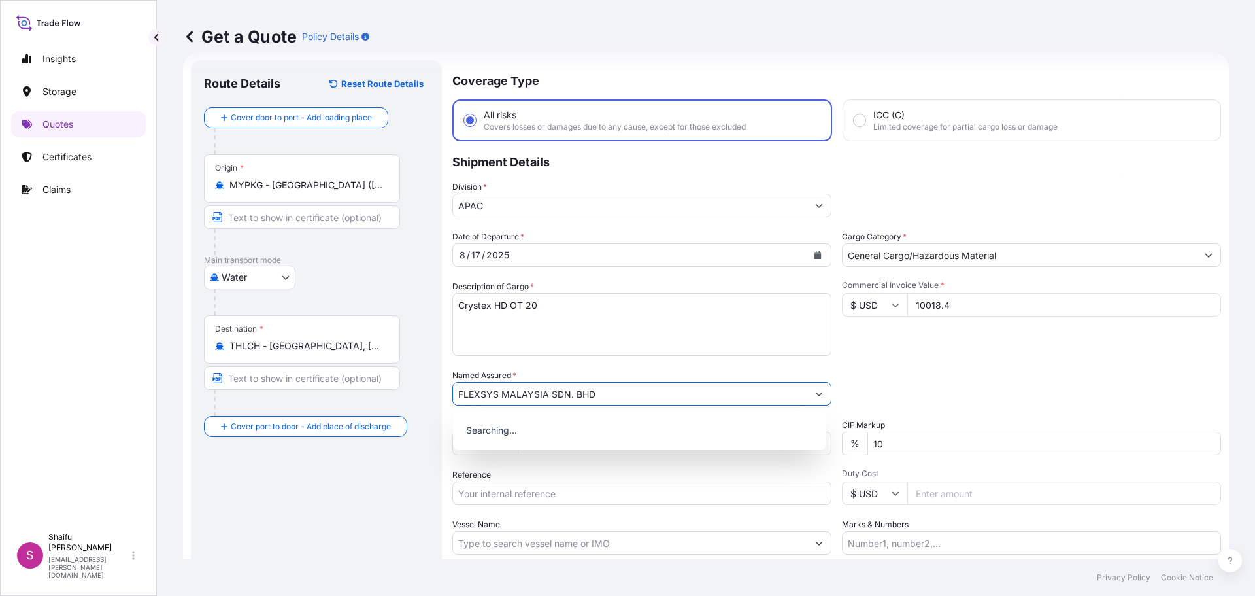
type input "FLEXSYS MALAYSIA SDN. BHD"
click at [907, 374] on div "Packing Category Type to search a container mode Please select a primary mode o…" at bounding box center [1031, 387] width 379 height 37
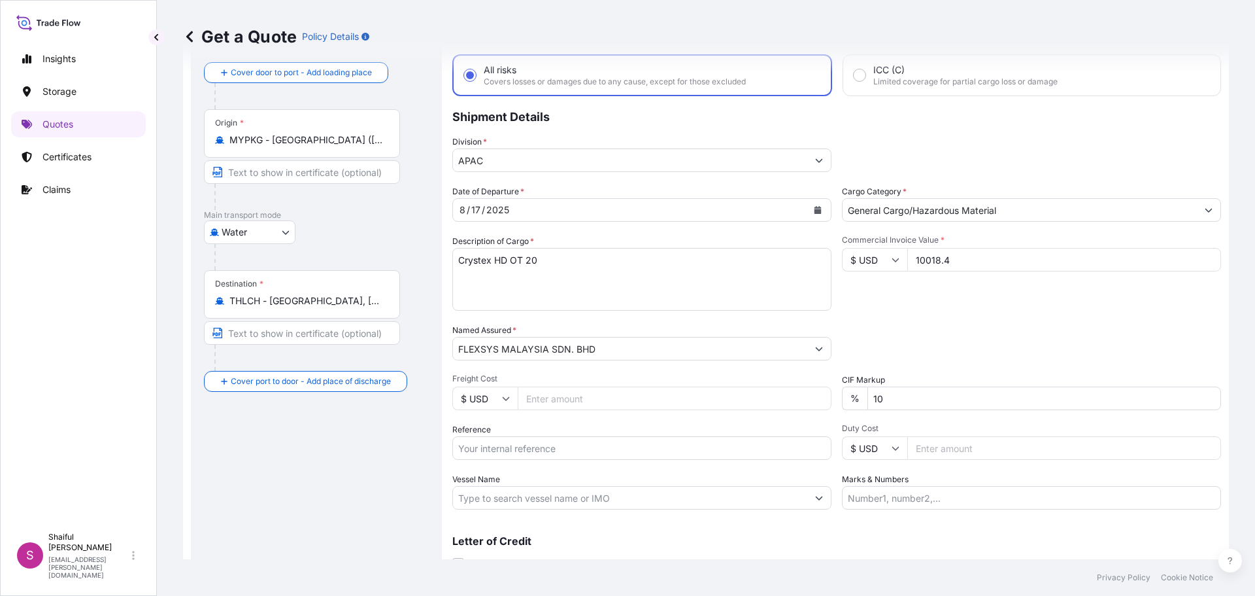
scroll to position [122, 0]
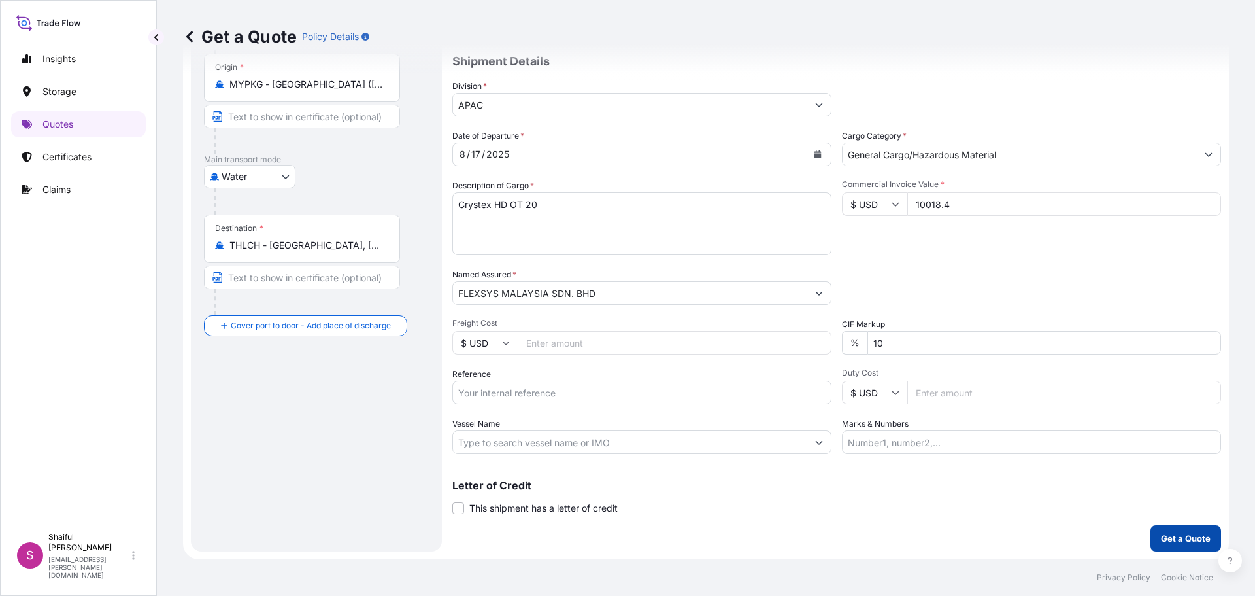
click at [1170, 535] on p "Get a Quote" at bounding box center [1186, 538] width 50 height 13
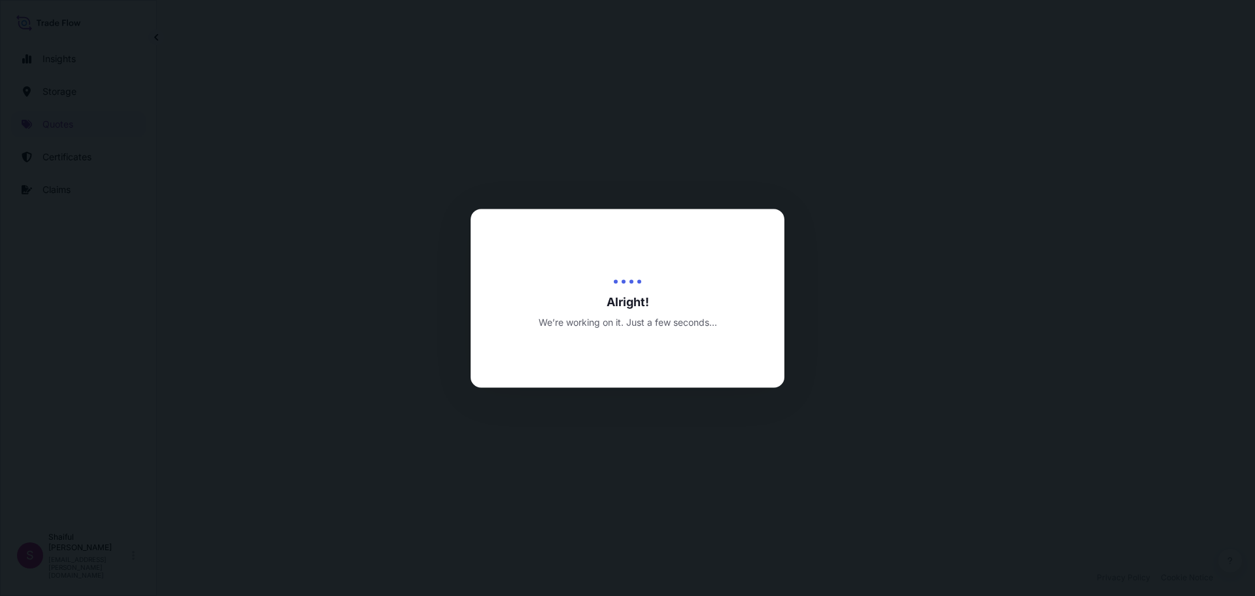
select select "Water"
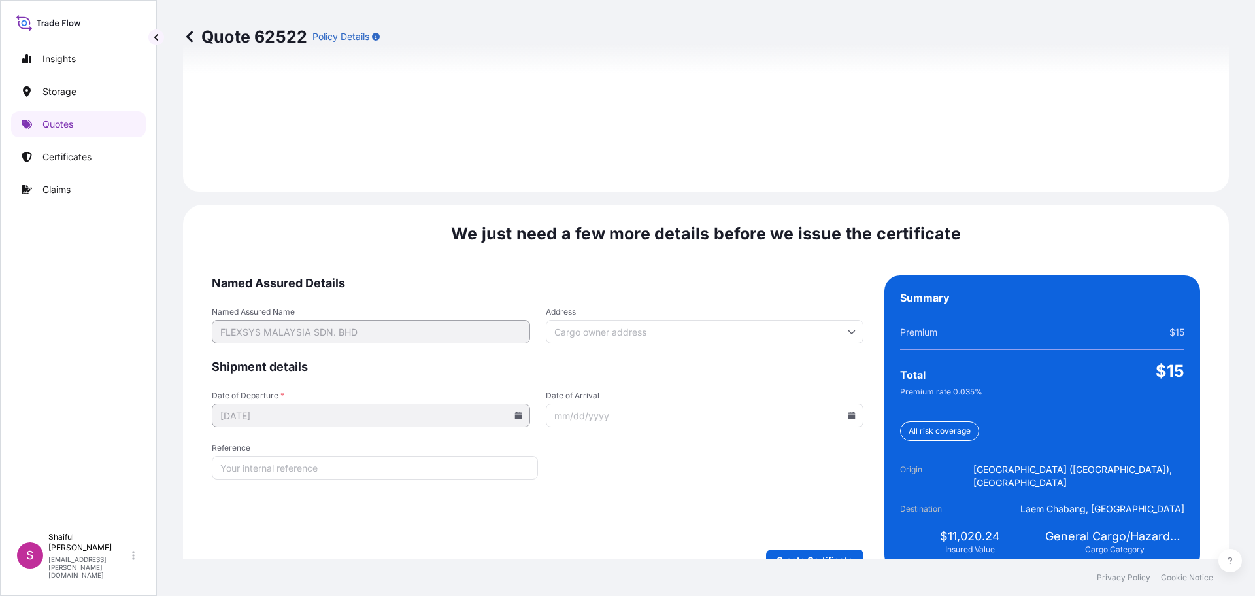
scroll to position [1869, 0]
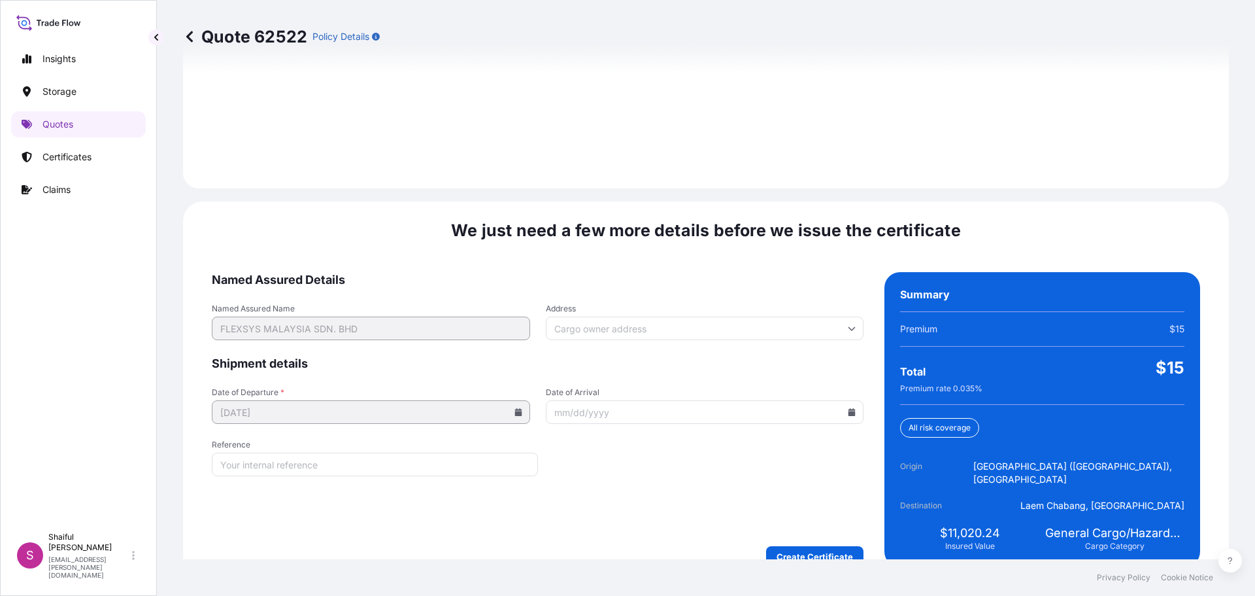
click at [849, 408] on icon at bounding box center [852, 412] width 7 height 8
drag, startPoint x: 725, startPoint y: 313, endPoint x: 733, endPoint y: 432, distance: 119.9
click at [725, 312] on button "22" at bounding box center [731, 307] width 21 height 21
type input "[DATE]"
click at [719, 460] on form "Named Assured Details Named Assured Name FLEXSYS MALAYSIA SDN. BHD Address Ship…" at bounding box center [538, 419] width 652 height 295
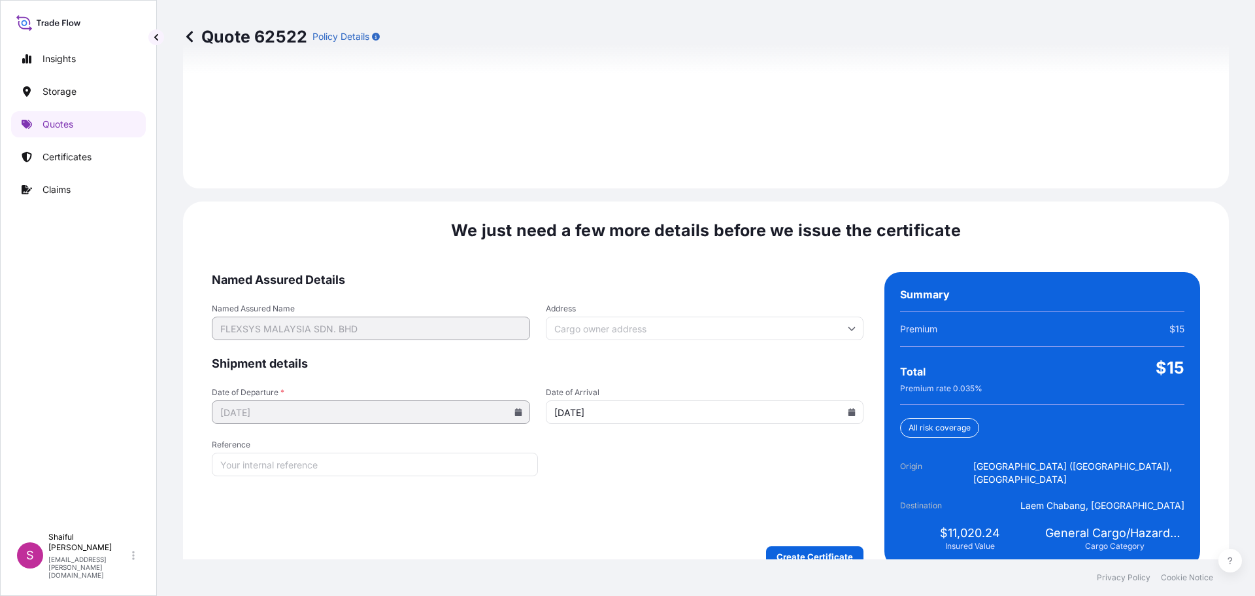
click at [802, 519] on form "Named Assured Details Named Assured Name FLEXSYS MALAYSIA SDN. BHD Address Ship…" at bounding box center [538, 419] width 652 height 295
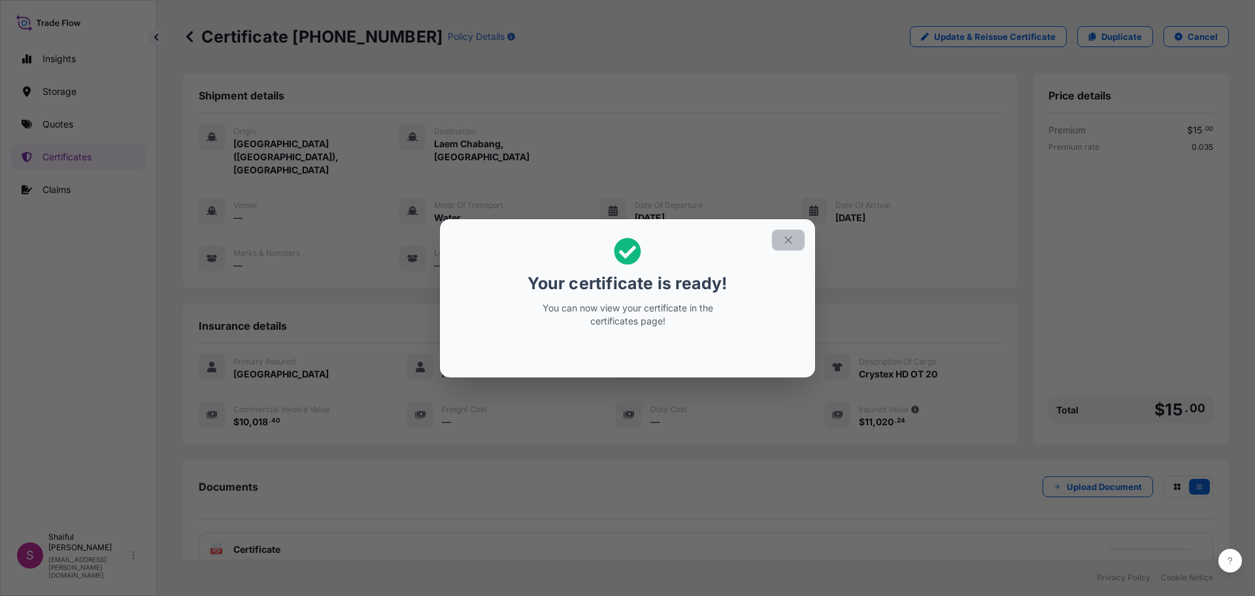
click at [786, 239] on icon "button" at bounding box center [789, 240] width 12 height 12
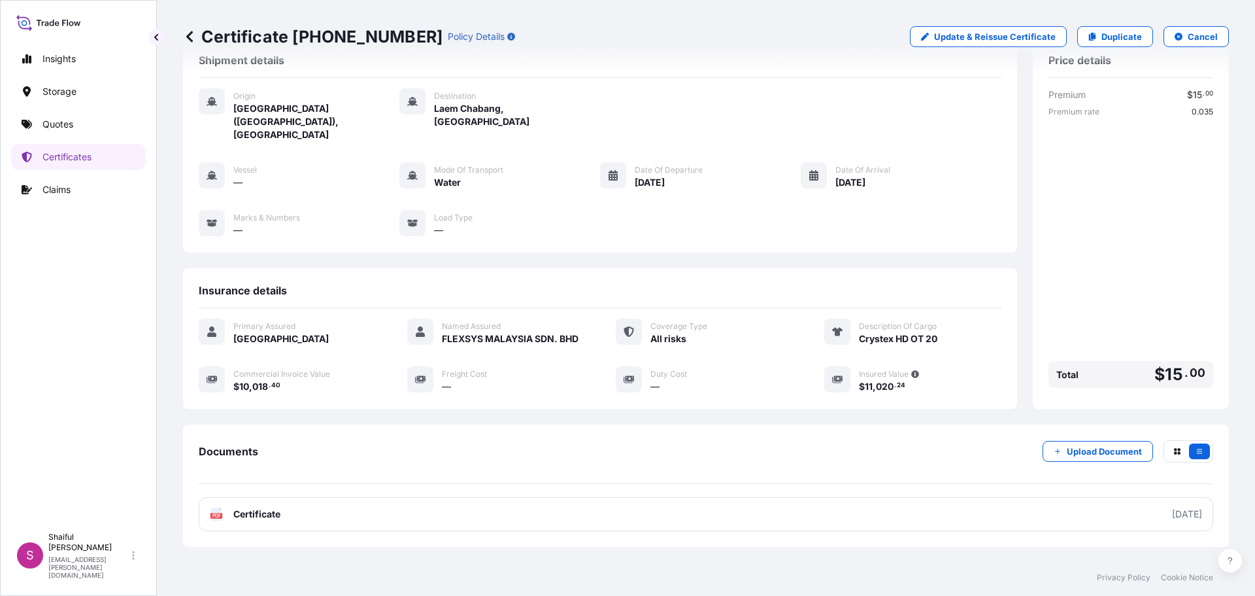
scroll to position [92, 0]
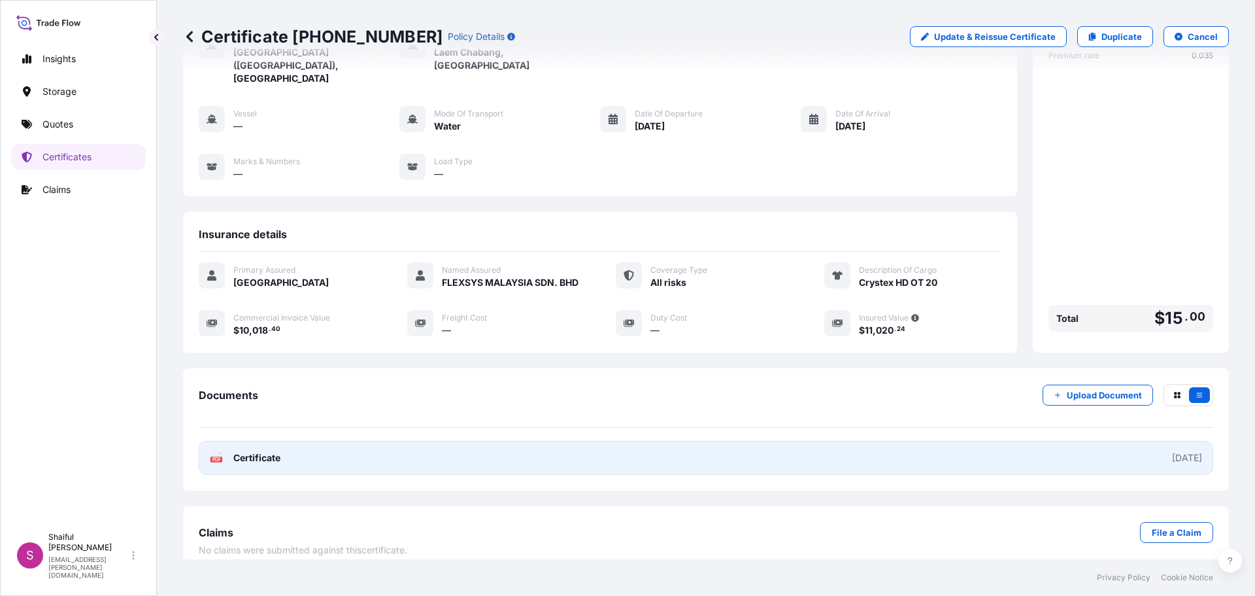
click at [849, 442] on link "PDF Certificate [DATE]" at bounding box center [706, 458] width 1015 height 34
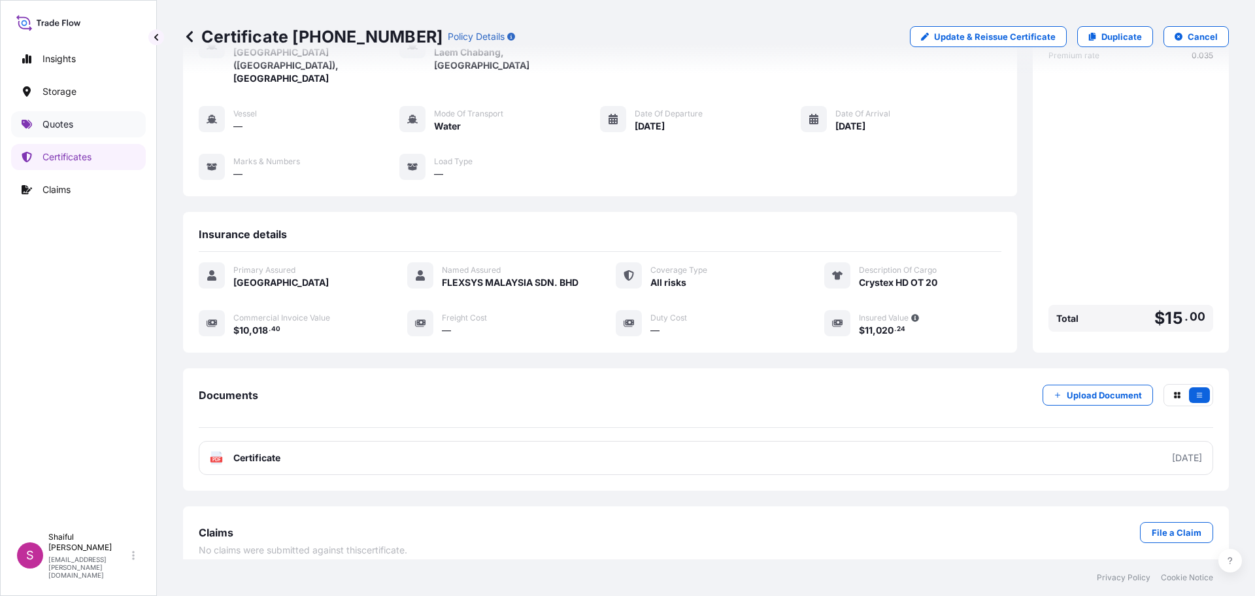
click at [71, 125] on p "Quotes" at bounding box center [57, 124] width 31 height 13
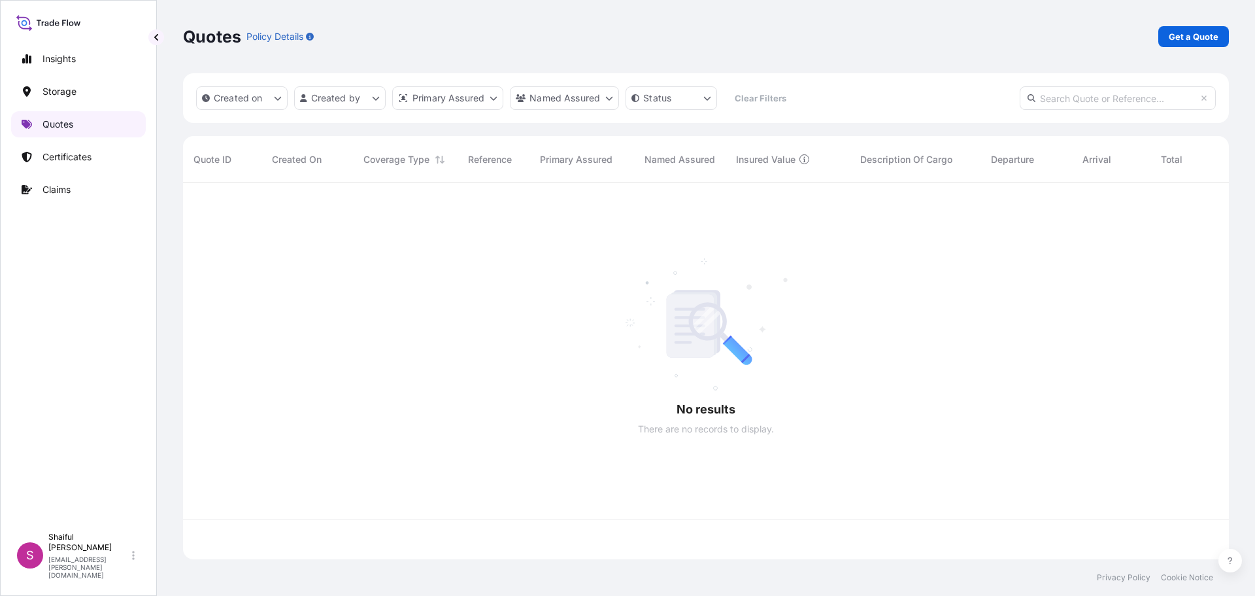
scroll to position [373, 1036]
click at [1211, 41] on p "Get a Quote" at bounding box center [1194, 36] width 50 height 13
select select "Water"
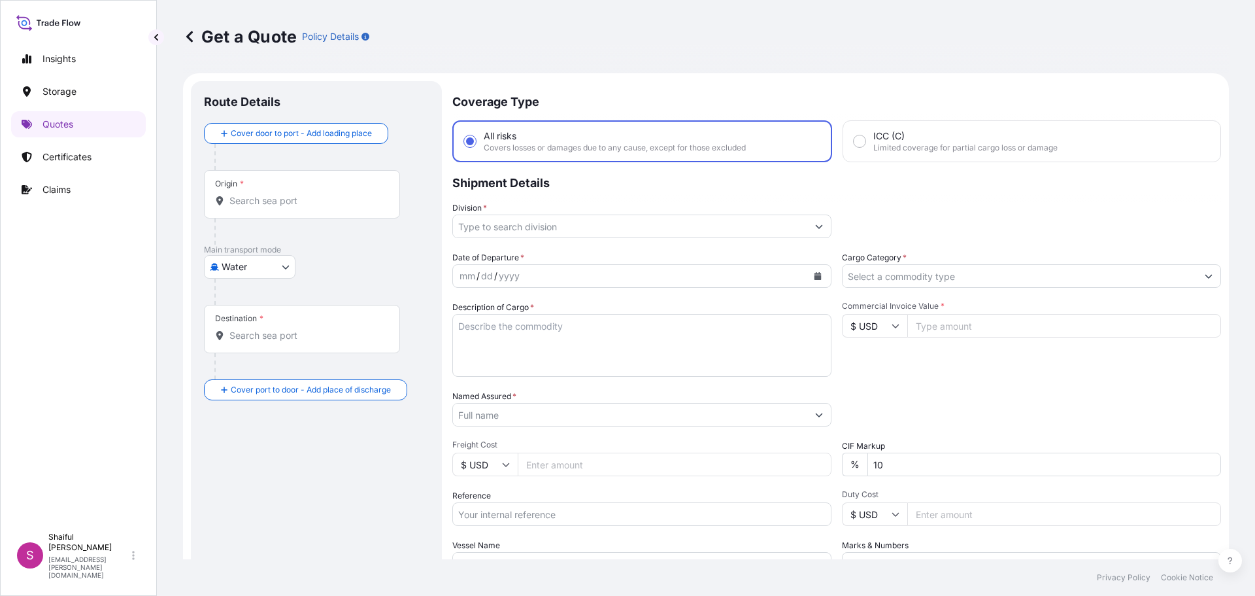
scroll to position [21, 0]
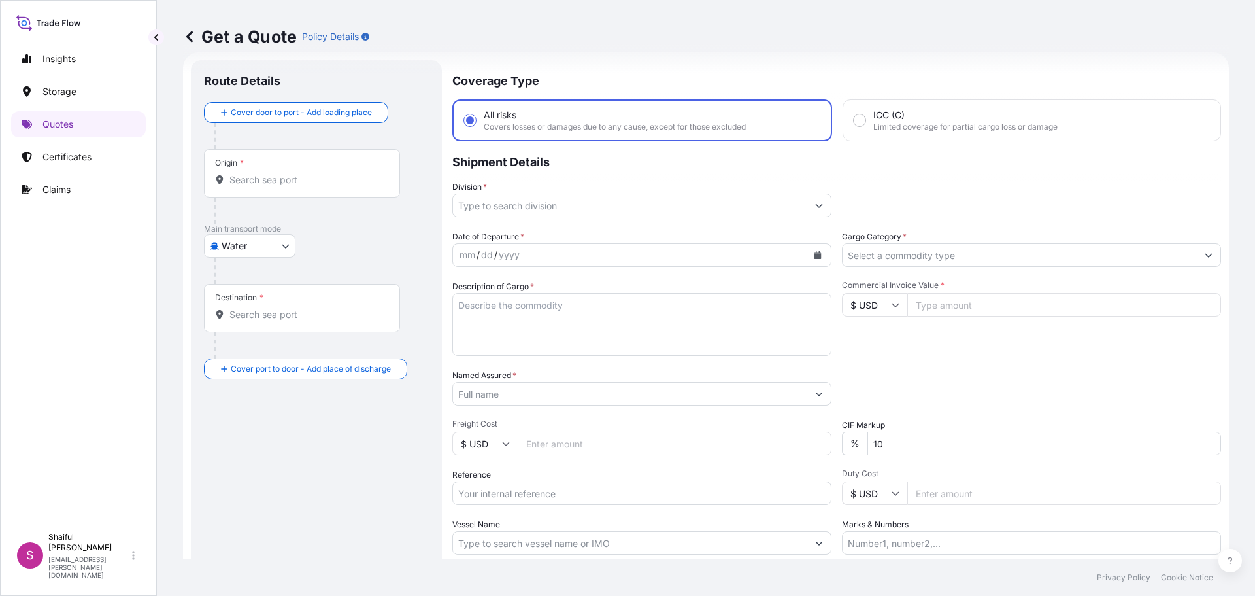
click at [350, 183] on input "Origin *" at bounding box center [306, 179] width 154 height 13
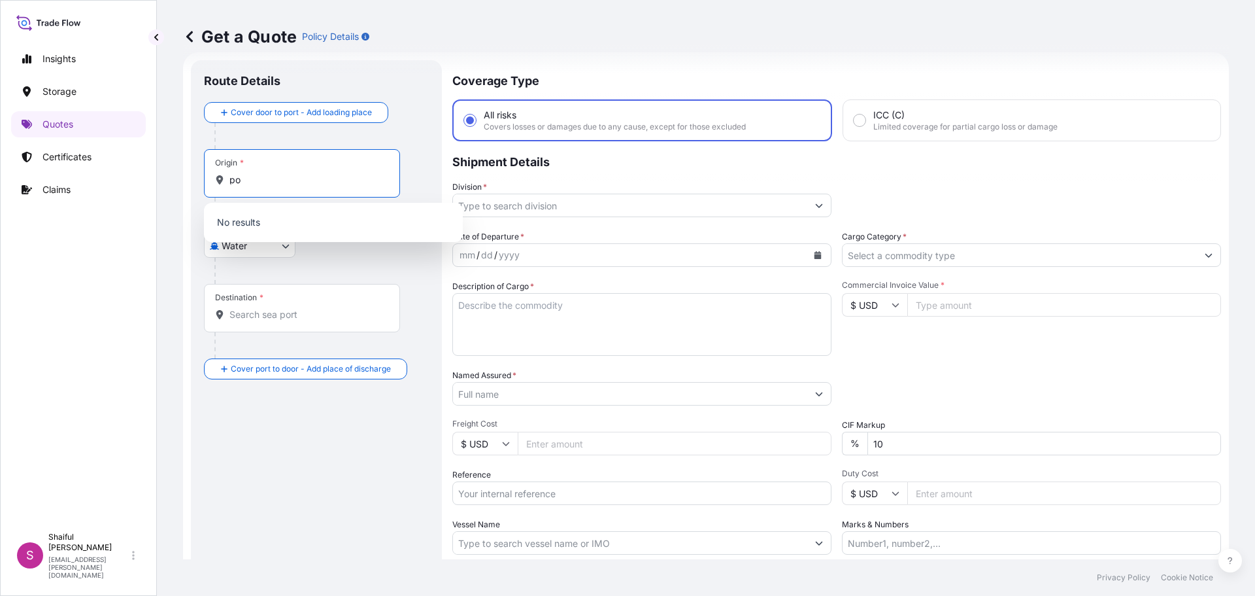
type input "p"
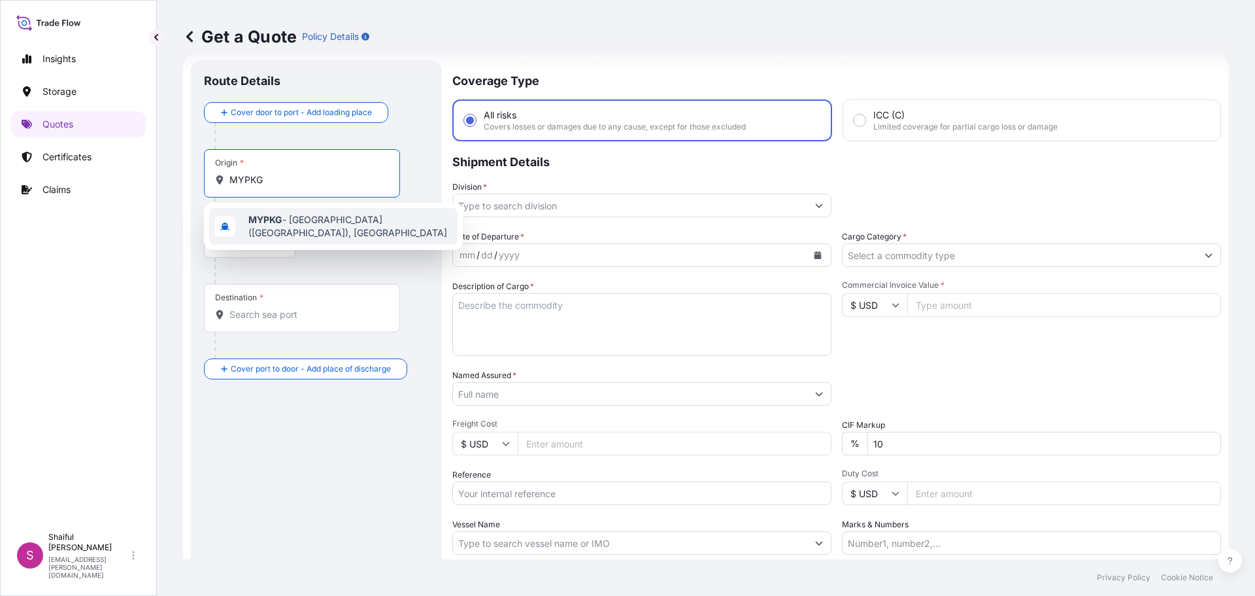
click at [330, 226] on span "MYPKG - [GEOGRAPHIC_DATA] ([GEOGRAPHIC_DATA]), [GEOGRAPHIC_DATA]" at bounding box center [350, 226] width 204 height 26
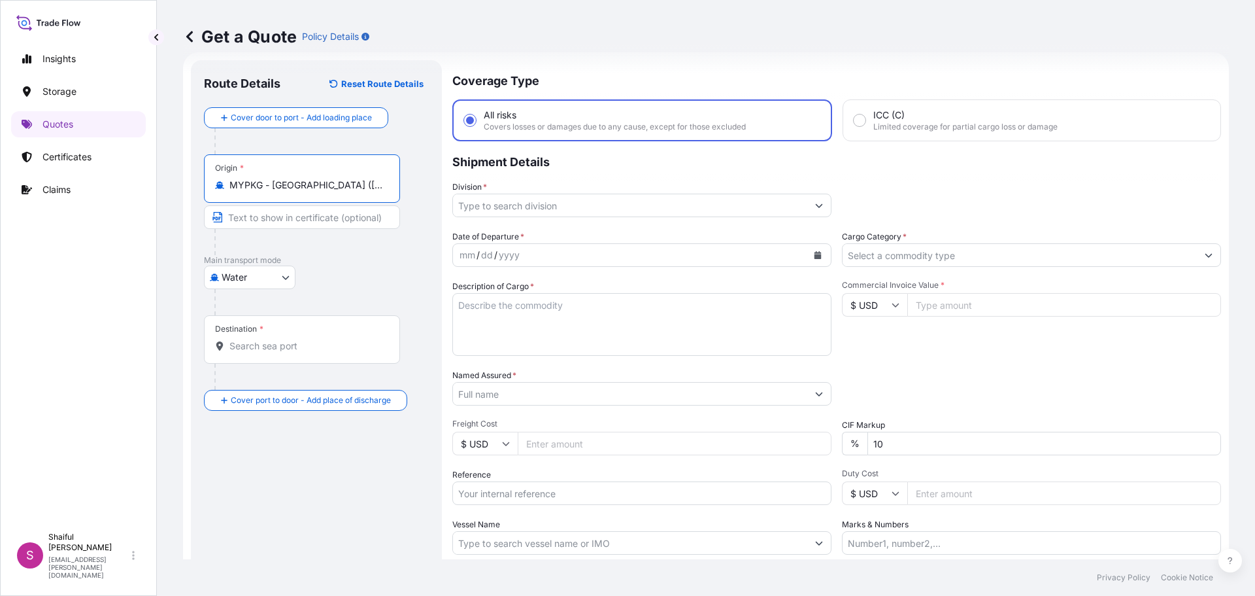
type input "MYPKG - [GEOGRAPHIC_DATA] ([GEOGRAPHIC_DATA]), [GEOGRAPHIC_DATA]"
click at [286, 350] on input "Destination *" at bounding box center [306, 345] width 154 height 13
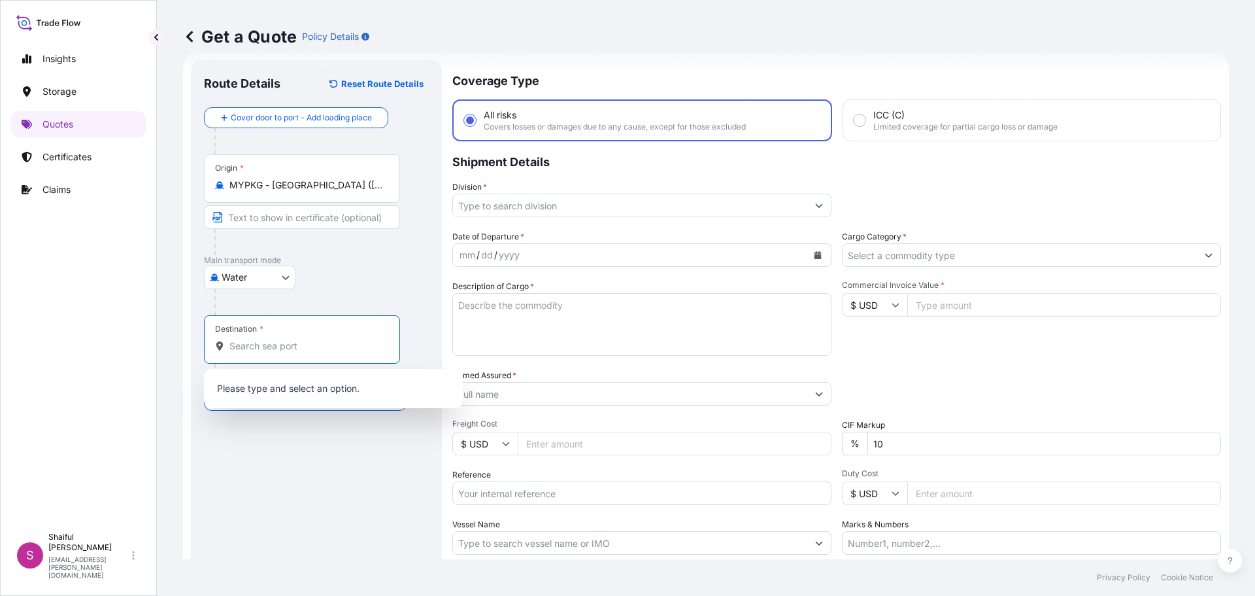
type input "A"
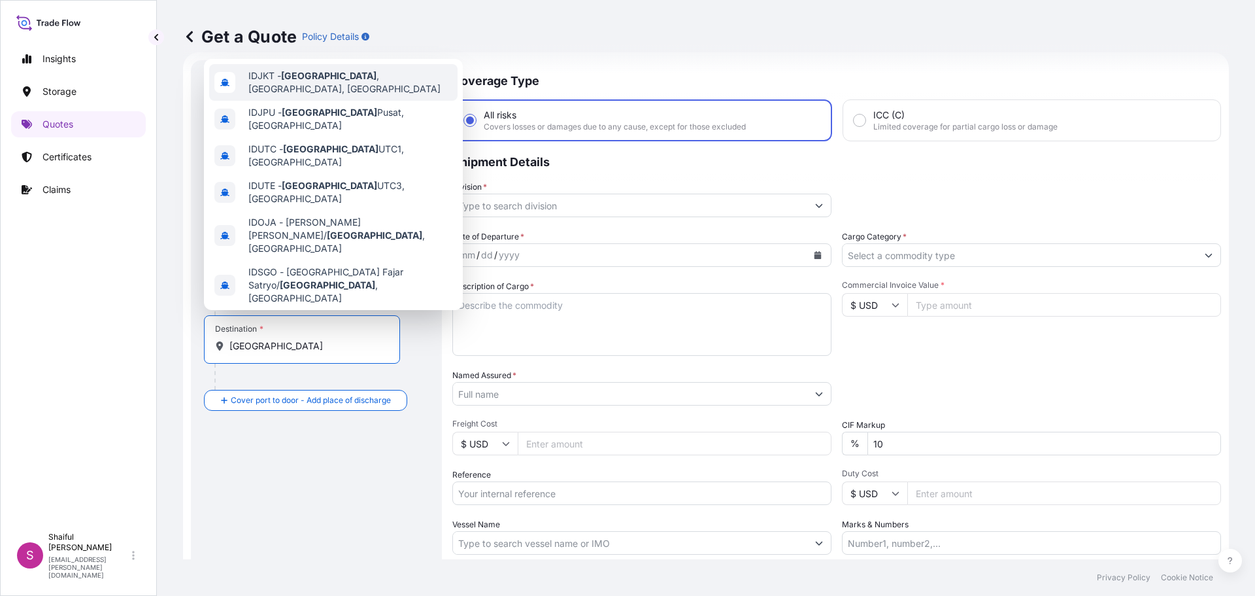
click at [374, 82] on span "IDJKT - [GEOGRAPHIC_DATA] , [GEOGRAPHIC_DATA], [GEOGRAPHIC_DATA]" at bounding box center [350, 82] width 204 height 26
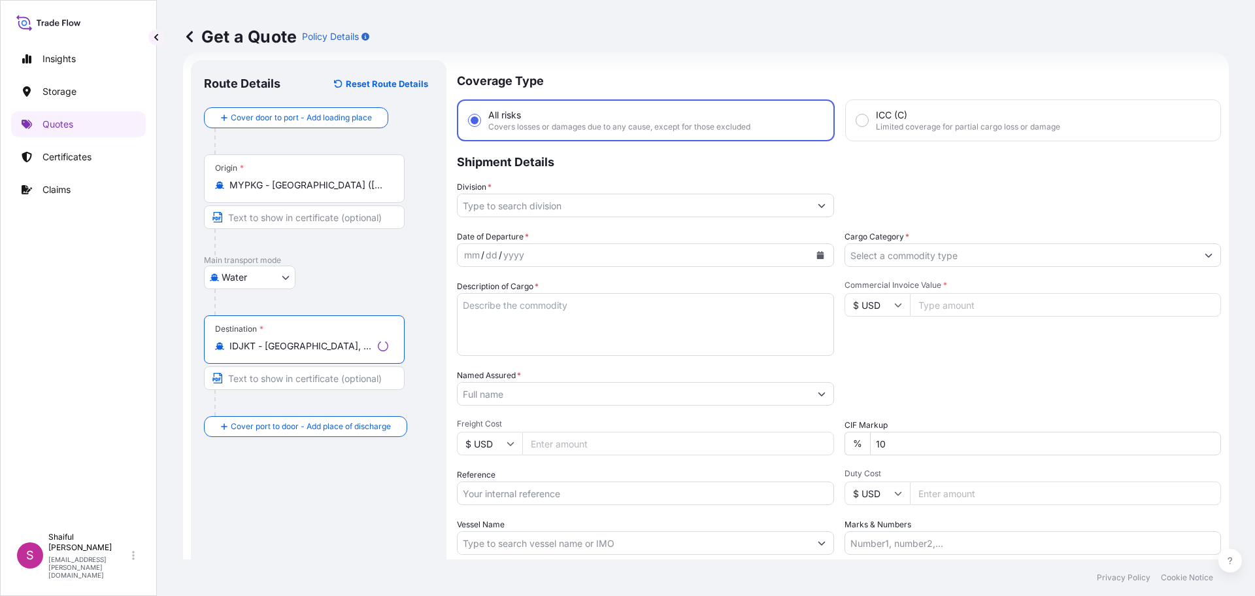
type input "IDJKT - [GEOGRAPHIC_DATA], [GEOGRAPHIC_DATA], [GEOGRAPHIC_DATA]"
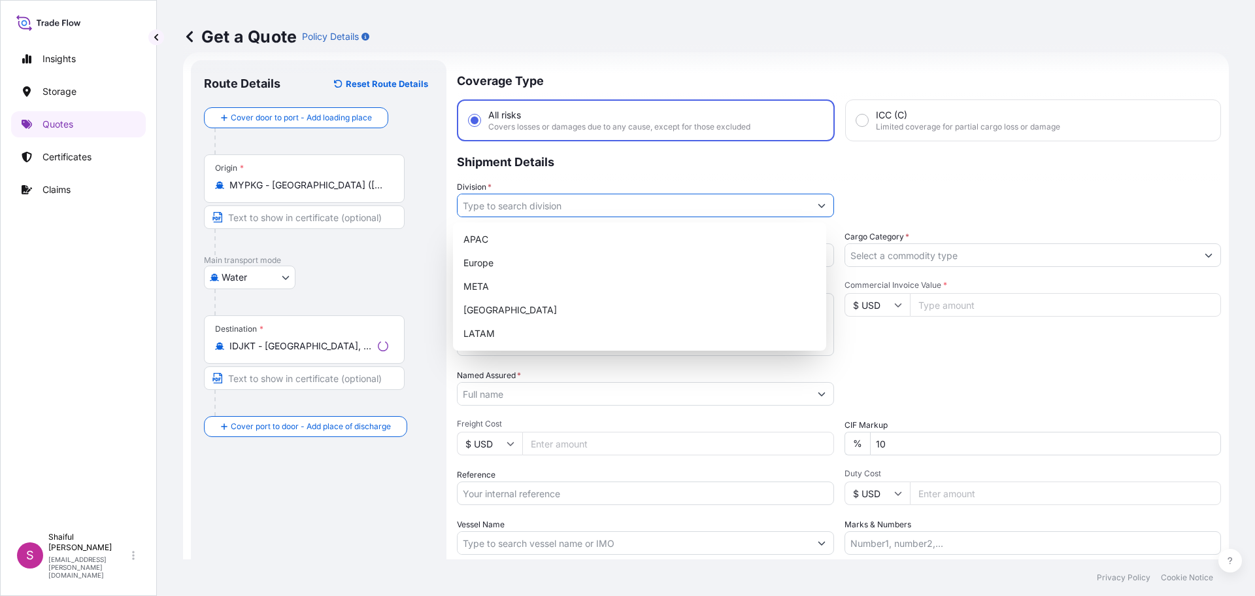
click at [567, 206] on input "Division *" at bounding box center [634, 206] width 352 height 24
click at [547, 235] on div "APAC" at bounding box center [639, 240] width 363 height 24
type input "APAC"
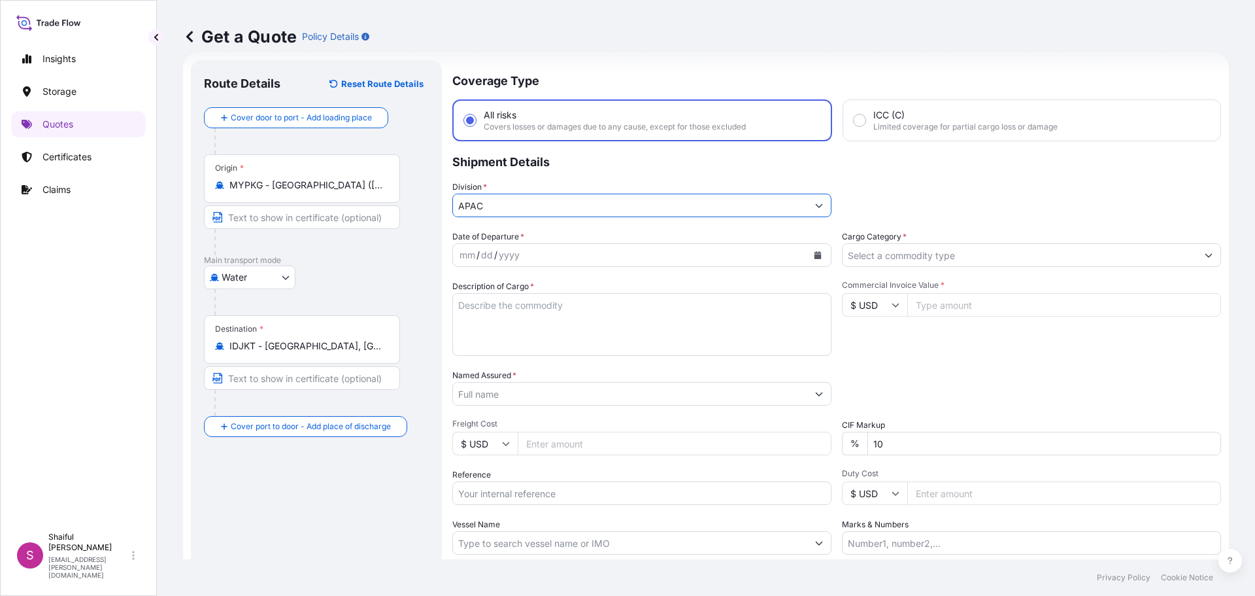
click at [919, 257] on input "Cargo Category *" at bounding box center [1020, 255] width 354 height 24
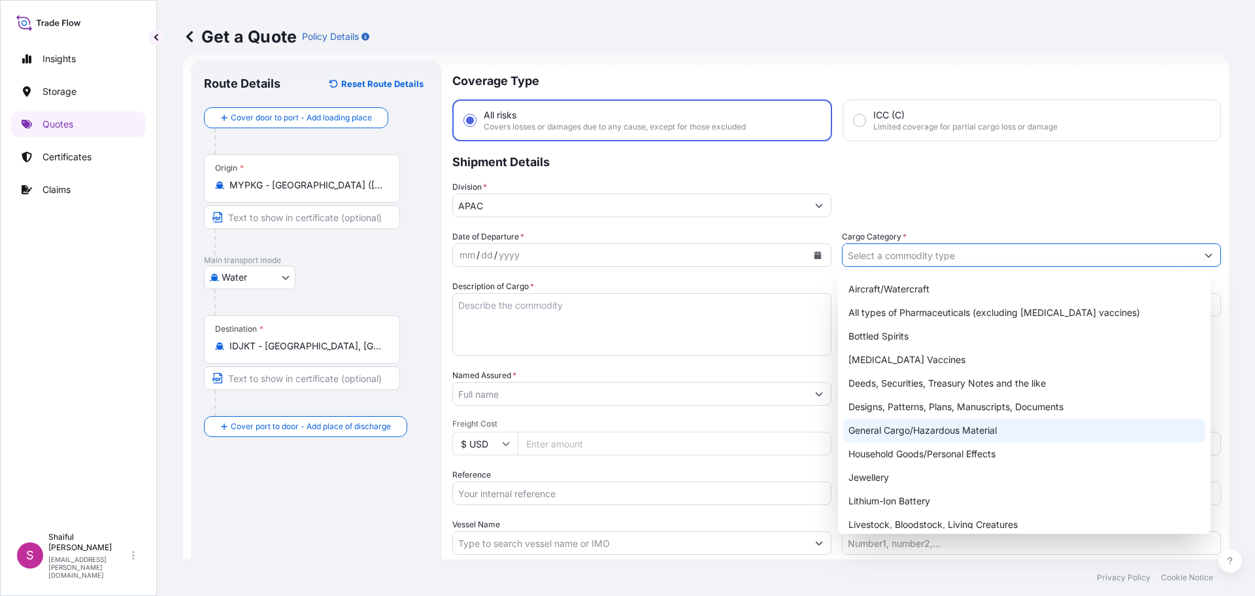
click at [933, 430] on div "General Cargo/Hazardous Material" at bounding box center [1024, 430] width 363 height 24
type input "General Cargo/Hazardous Material"
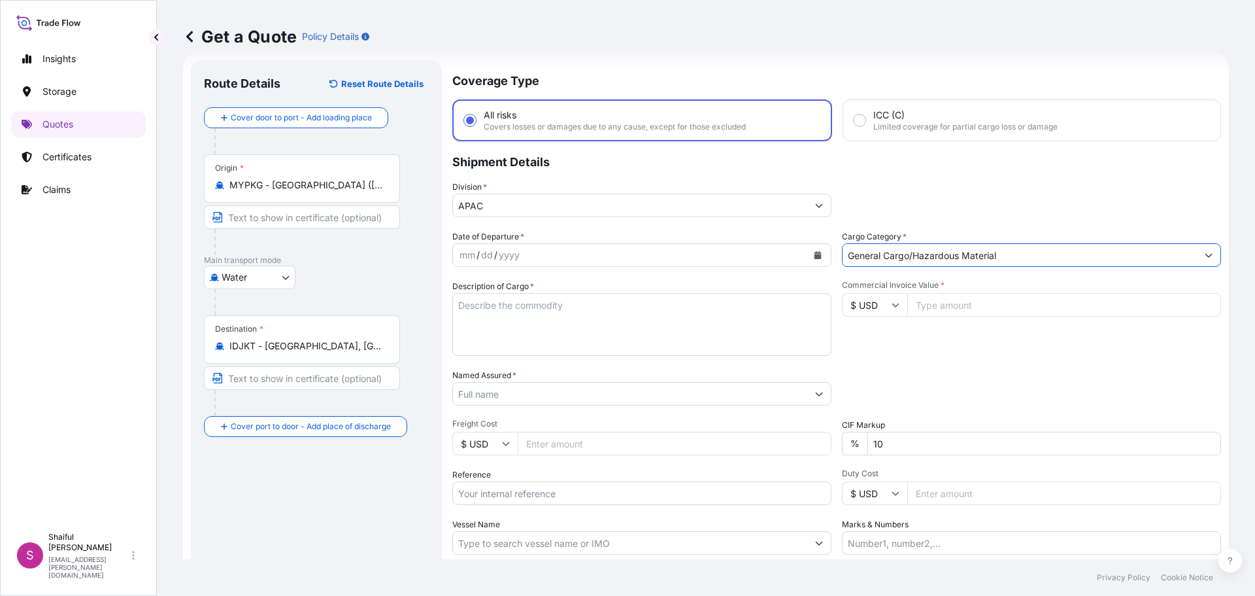
click at [593, 260] on div "mm / dd / yyyy" at bounding box center [630, 255] width 354 height 24
click at [815, 256] on icon "Calendar" at bounding box center [818, 255] width 7 height 8
click at [955, 308] on input "Commercial Invoice Value *" at bounding box center [1065, 305] width 314 height 24
paste input "4417.60"
type input "4417.60"
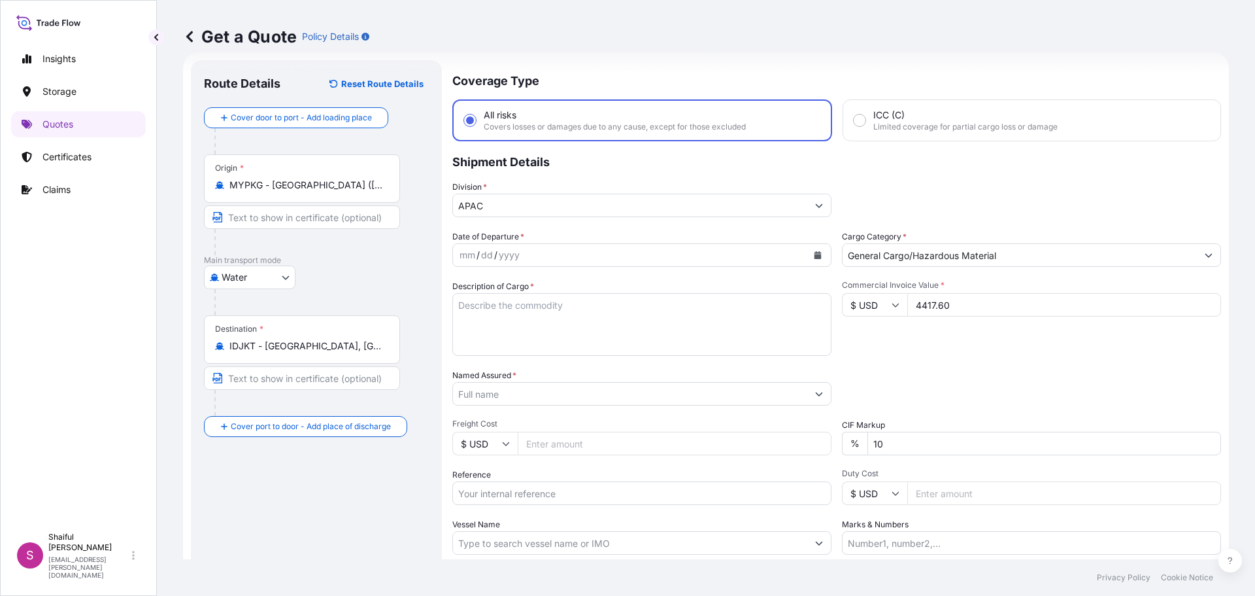
drag, startPoint x: 489, startPoint y: 337, endPoint x: 492, endPoint y: 330, distance: 7.9
click at [490, 337] on textarea "Description of Cargo *" at bounding box center [641, 324] width 379 height 63
paste textarea "Crystex Cure Pro"
type textarea "Crystex Cure Pro"
click at [556, 387] on input "Named Assured *" at bounding box center [630, 394] width 354 height 24
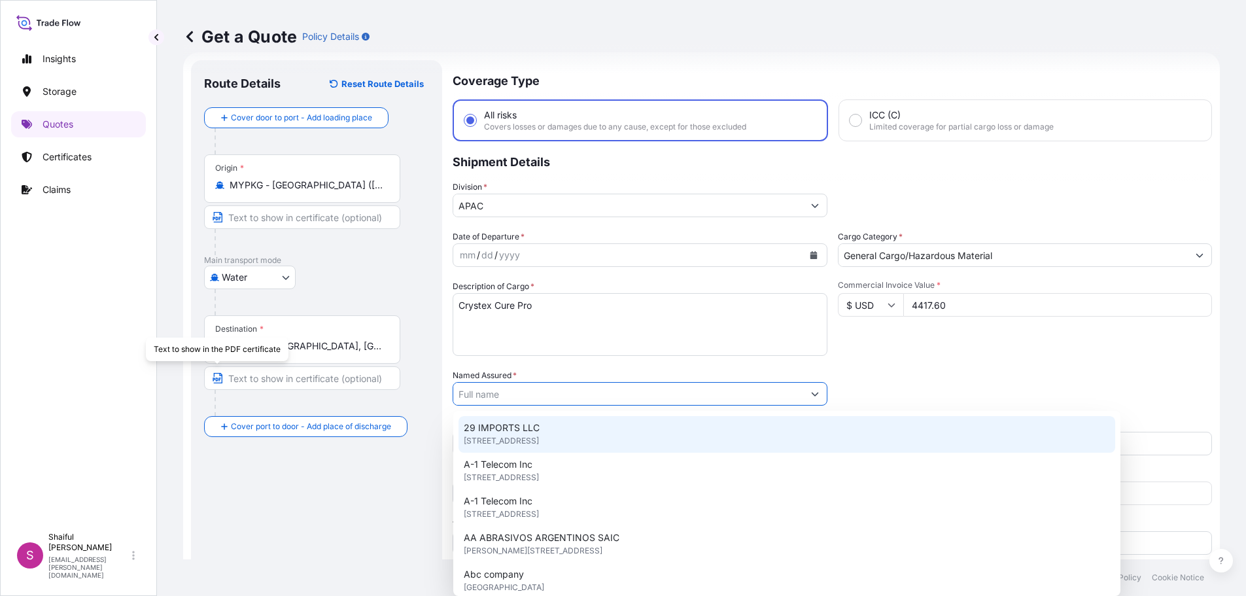
click at [987, 379] on div "Packing Category Type to search a container mode Please select a primary mode o…" at bounding box center [1025, 387] width 375 height 37
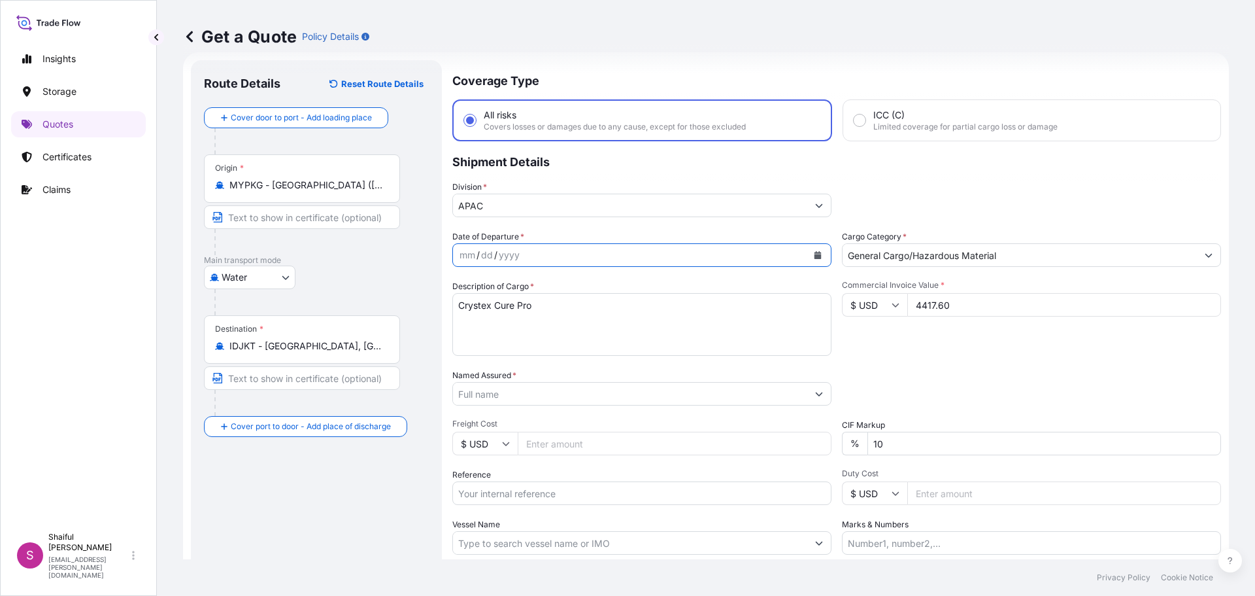
click at [817, 250] on button "Calendar" at bounding box center [817, 255] width 21 height 21
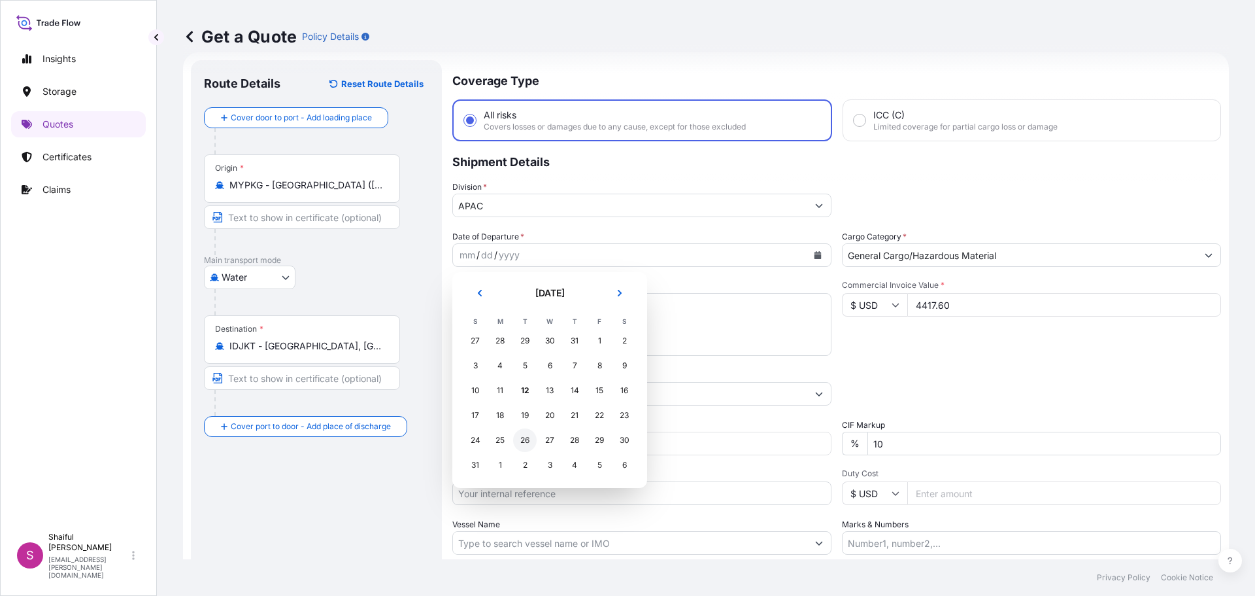
click at [525, 420] on div "19" at bounding box center [525, 415] width 24 height 24
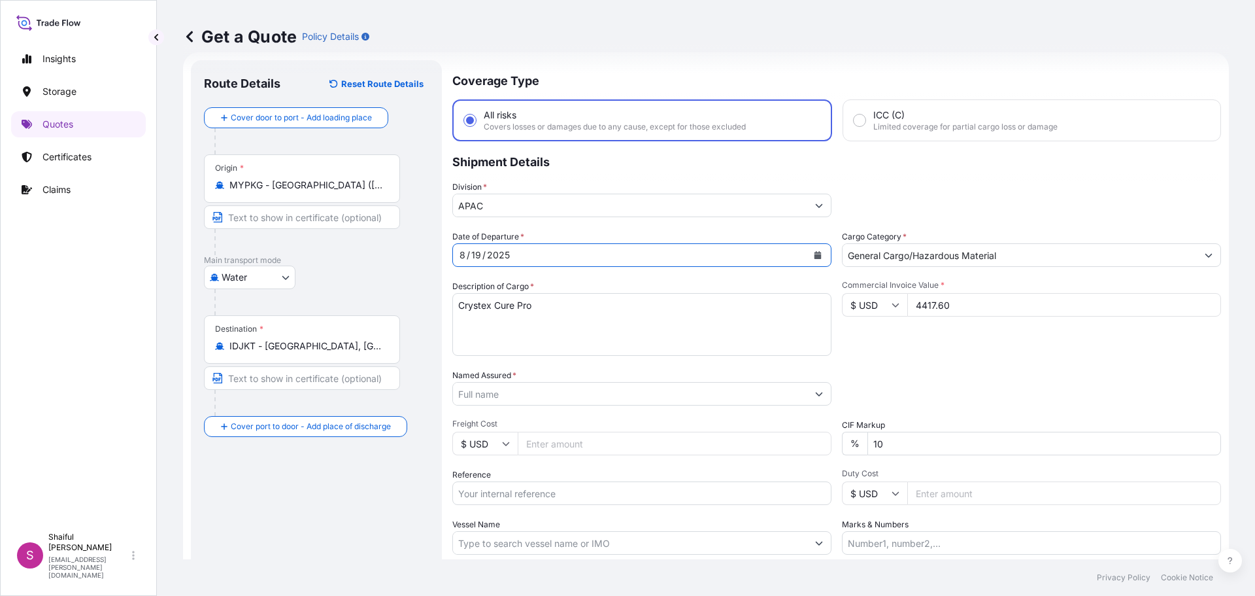
click at [1020, 365] on div "Date of Departure * [DATE] Cargo Category * General Cargo/Hazardous Material De…" at bounding box center [836, 392] width 769 height 324
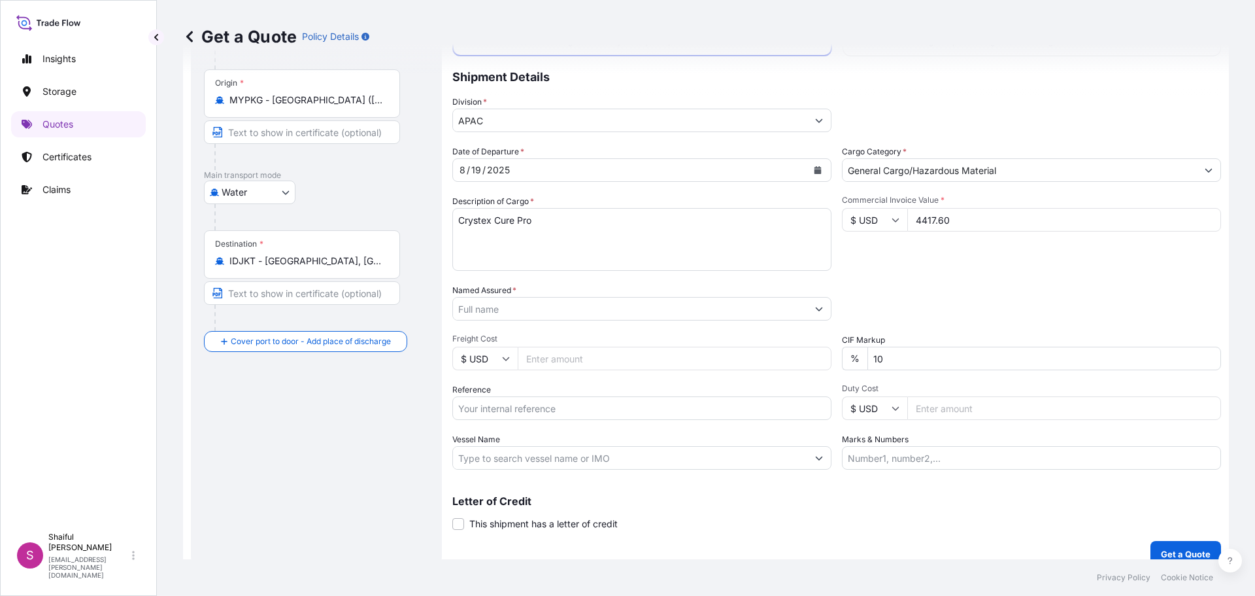
scroll to position [122, 0]
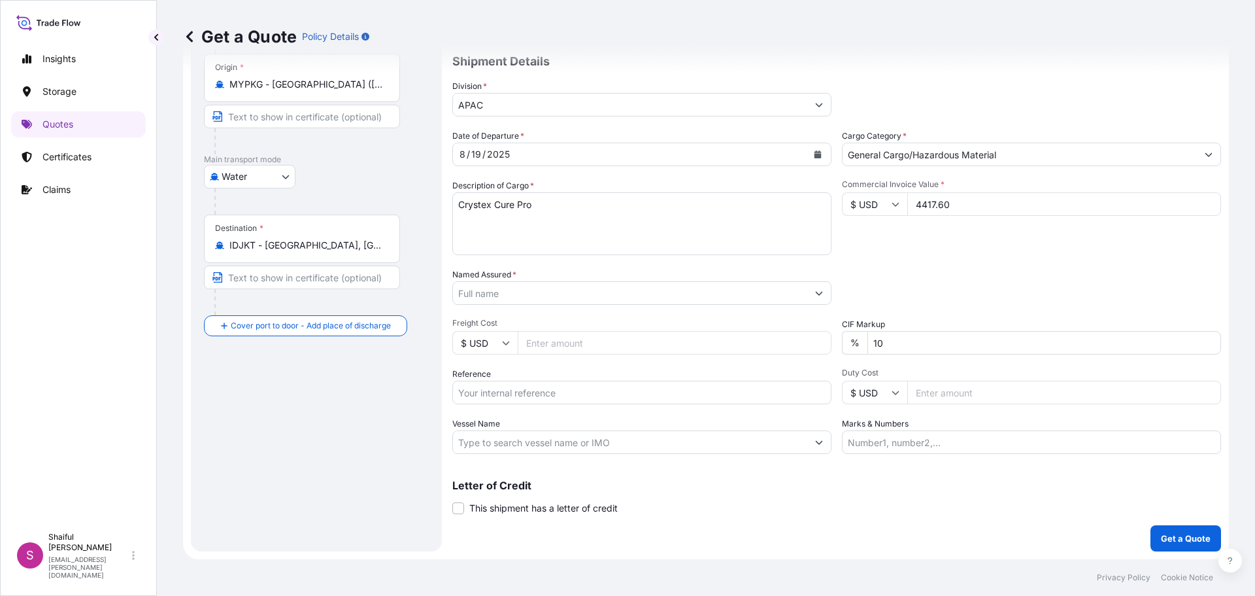
click at [545, 294] on input "Named Assured *" at bounding box center [630, 293] width 354 height 24
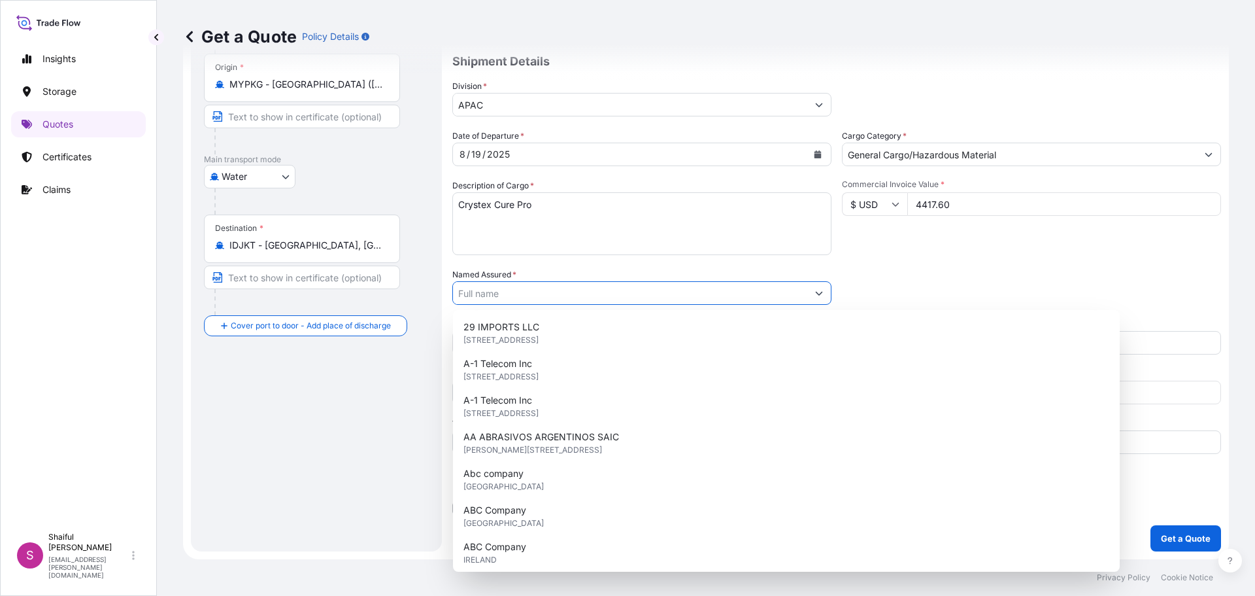
paste input "FLEXSYS MALAYSIA SDN. BHD"
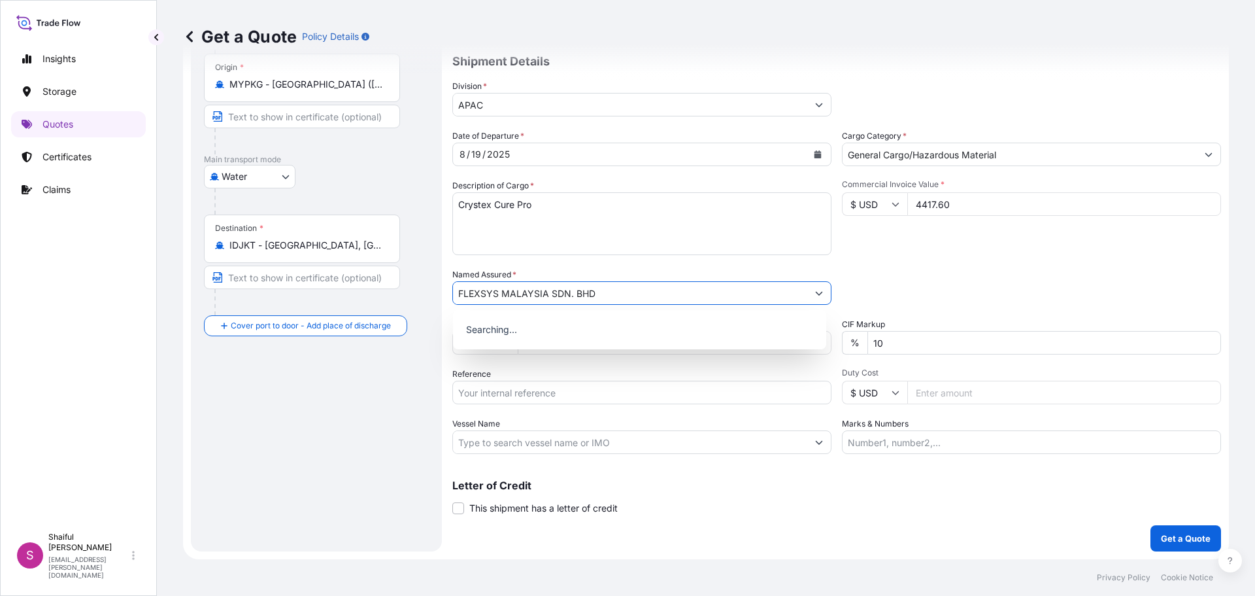
type input "FLEXSYS MALAYSIA SDN. BHD"
click at [989, 283] on div "Packing Category Type to search a container mode Please select a primary mode o…" at bounding box center [1031, 286] width 379 height 37
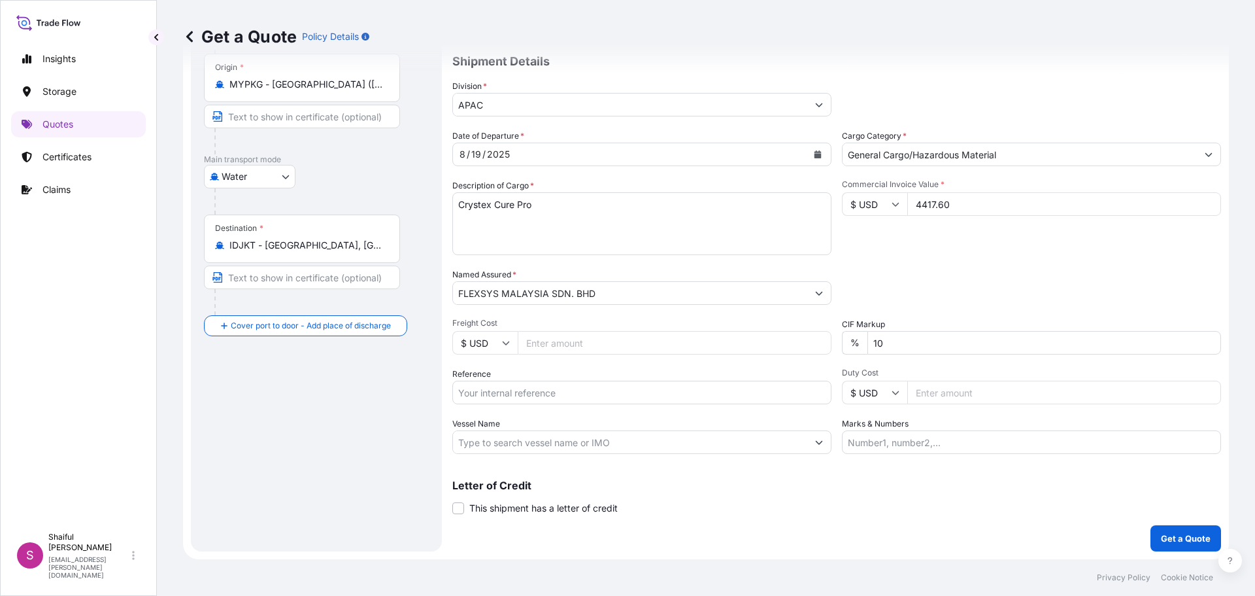
click at [770, 506] on div "Letter of Credit This shipment has a letter of credit Letter of credit * Letter…" at bounding box center [836, 497] width 769 height 35
click at [1169, 540] on p "Get a Quote" at bounding box center [1186, 538] width 50 height 13
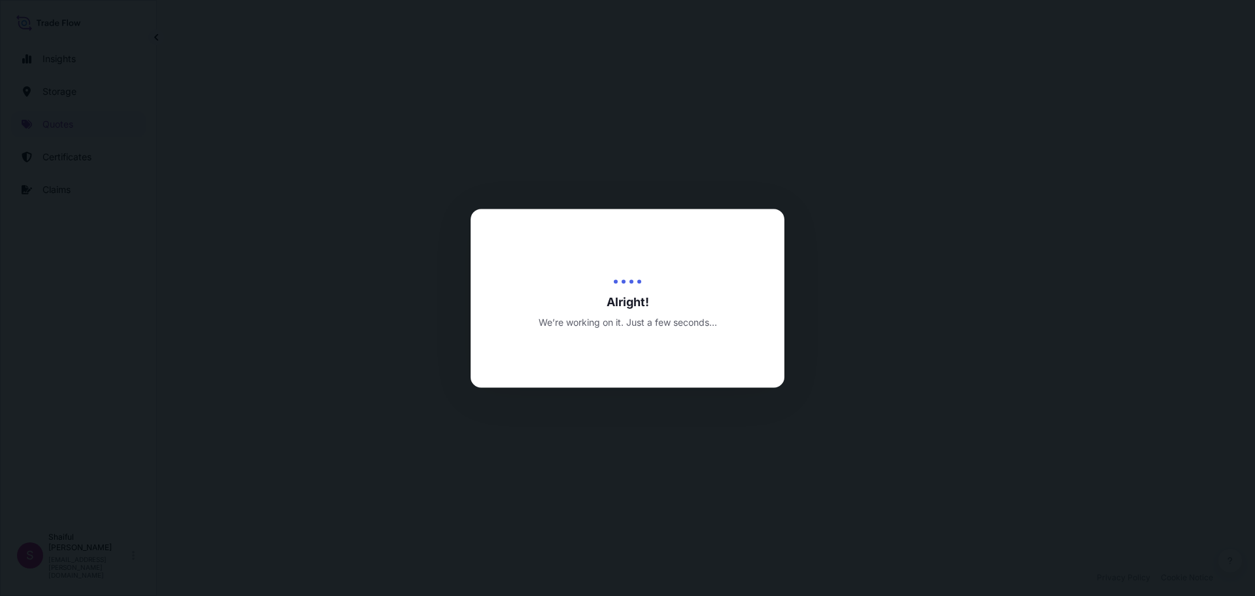
select select "Water"
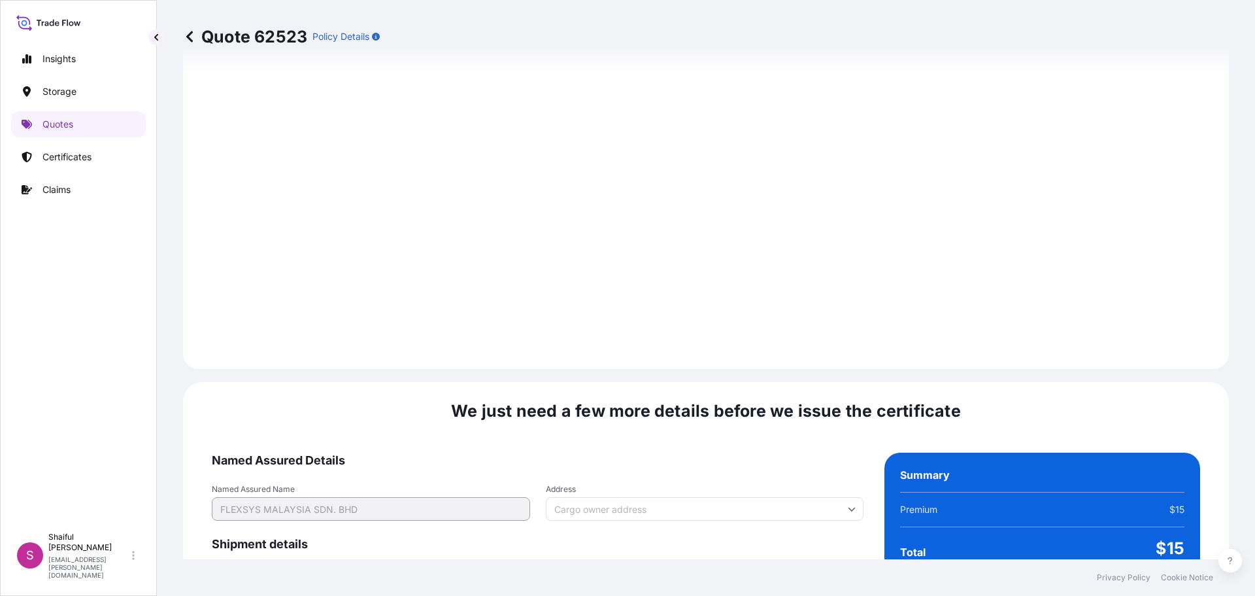
scroll to position [1869, 0]
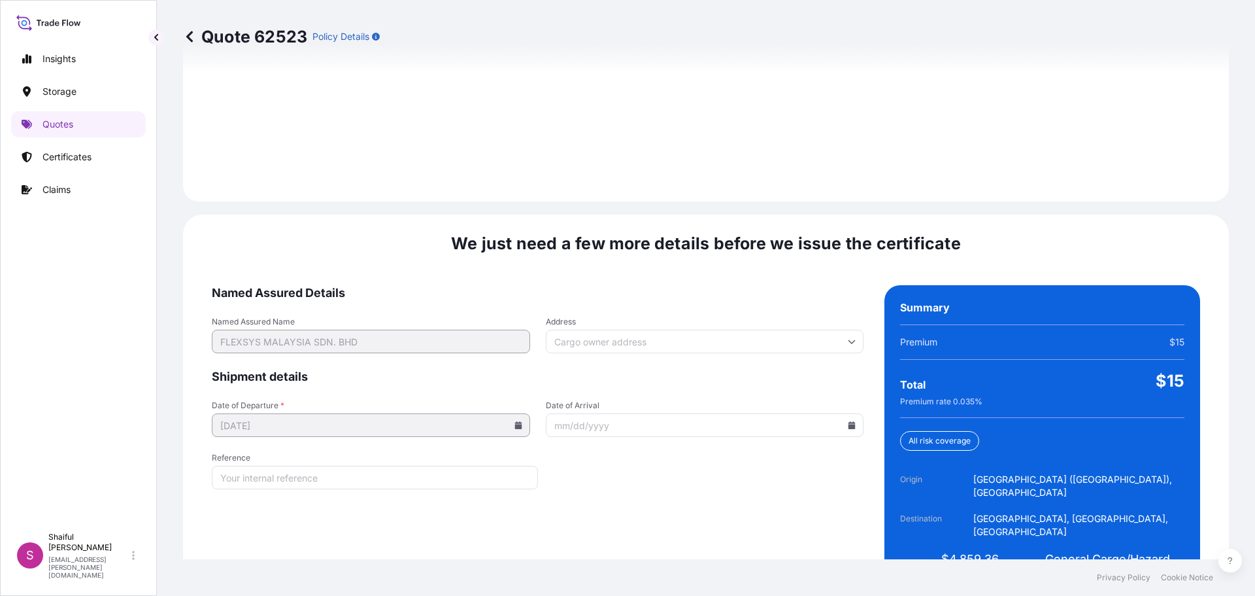
click at [848, 421] on icon at bounding box center [852, 425] width 8 height 8
click at [731, 306] on button "22" at bounding box center [731, 307] width 21 height 21
type input "[DATE]"
click at [707, 485] on form "Named Assured Details Named Assured Name FLEXSYS MALAYSIA SDN. BHD Address Ship…" at bounding box center [538, 439] width 652 height 308
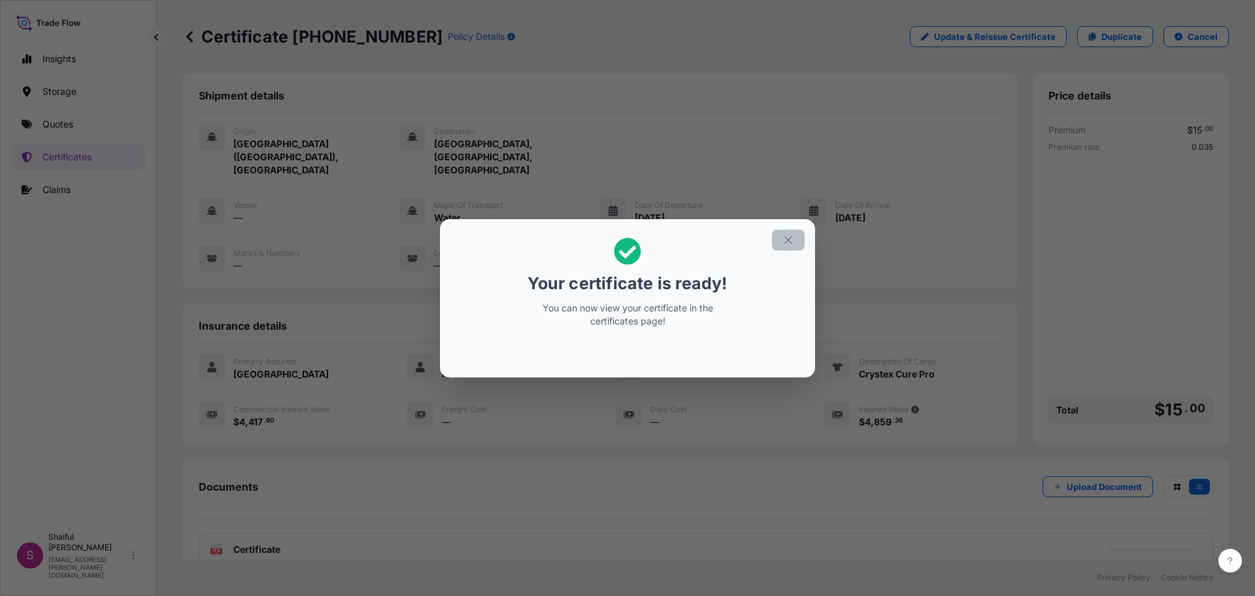
click at [792, 234] on icon "button" at bounding box center [789, 240] width 12 height 12
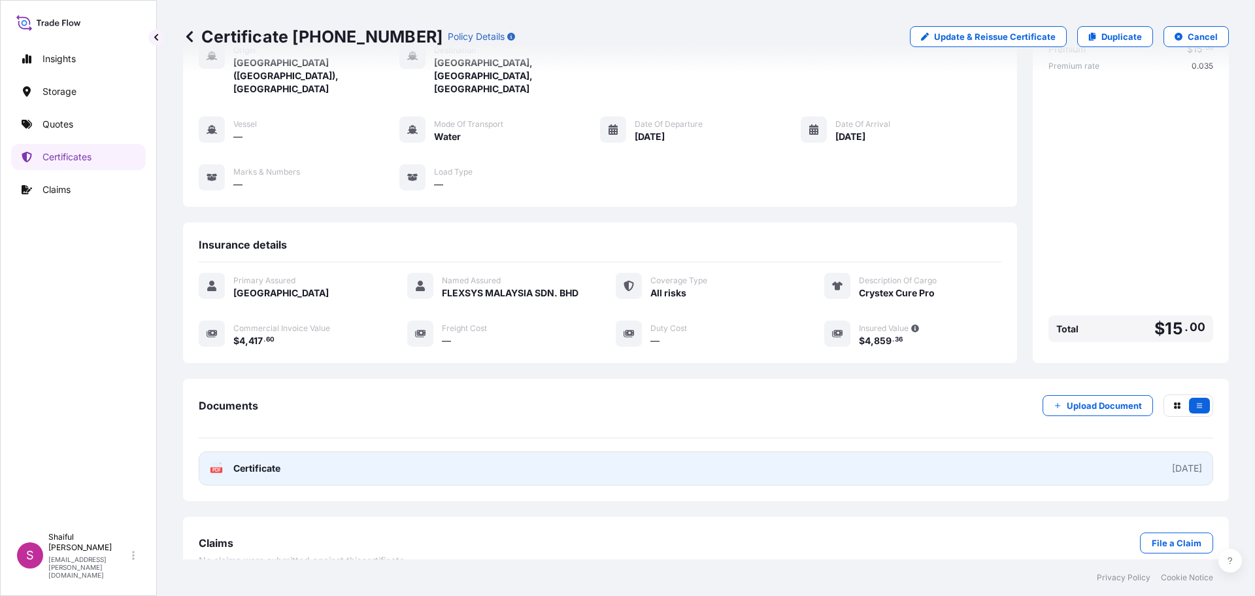
scroll to position [92, 0]
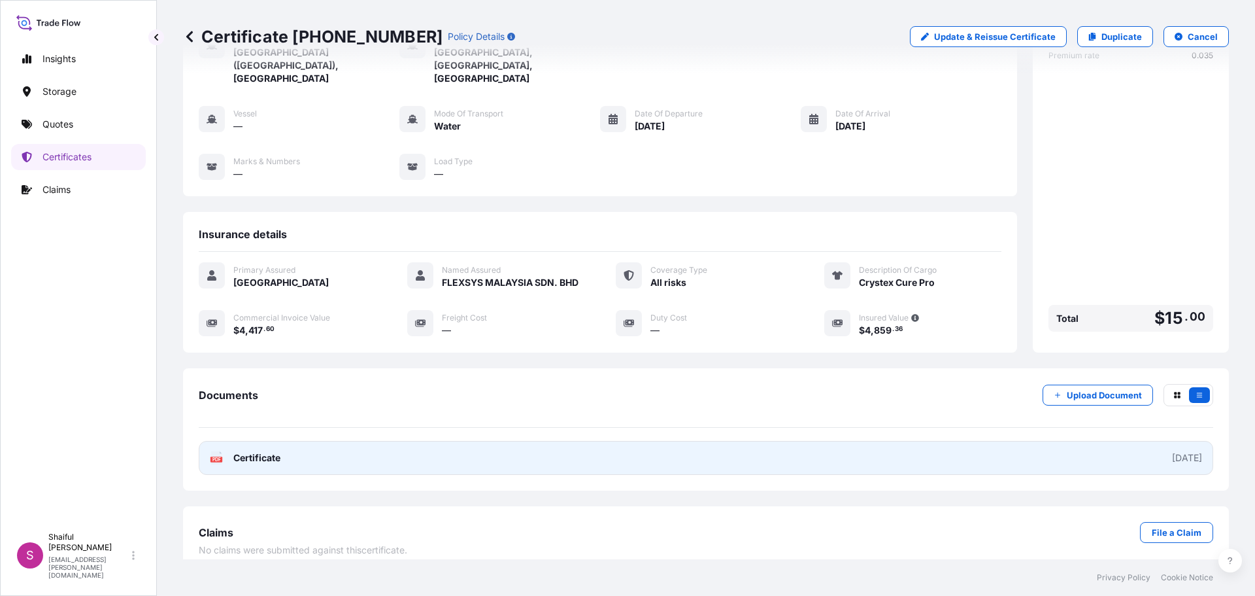
click at [1076, 441] on link "PDF Certificate [DATE]" at bounding box center [706, 458] width 1015 height 34
